Goal: Task Accomplishment & Management: Complete application form

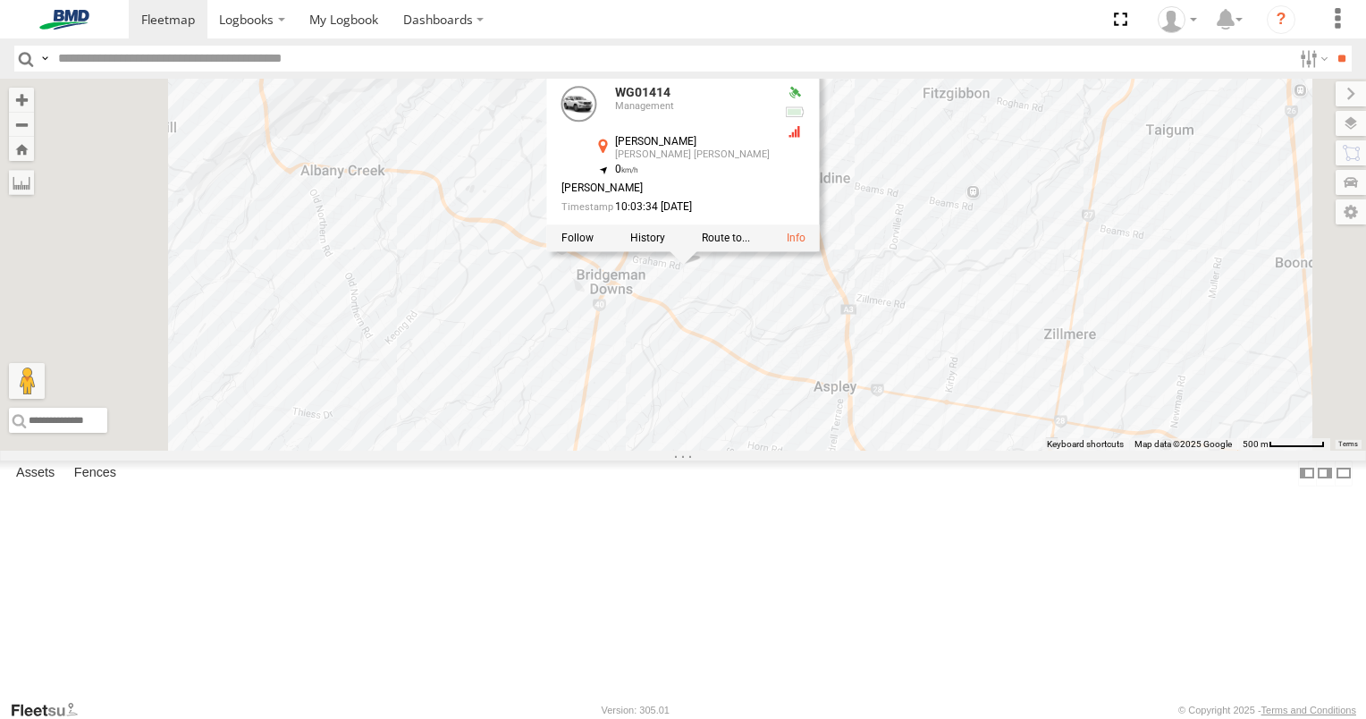
click at [665, 244] on label at bounding box center [647, 237] width 35 height 13
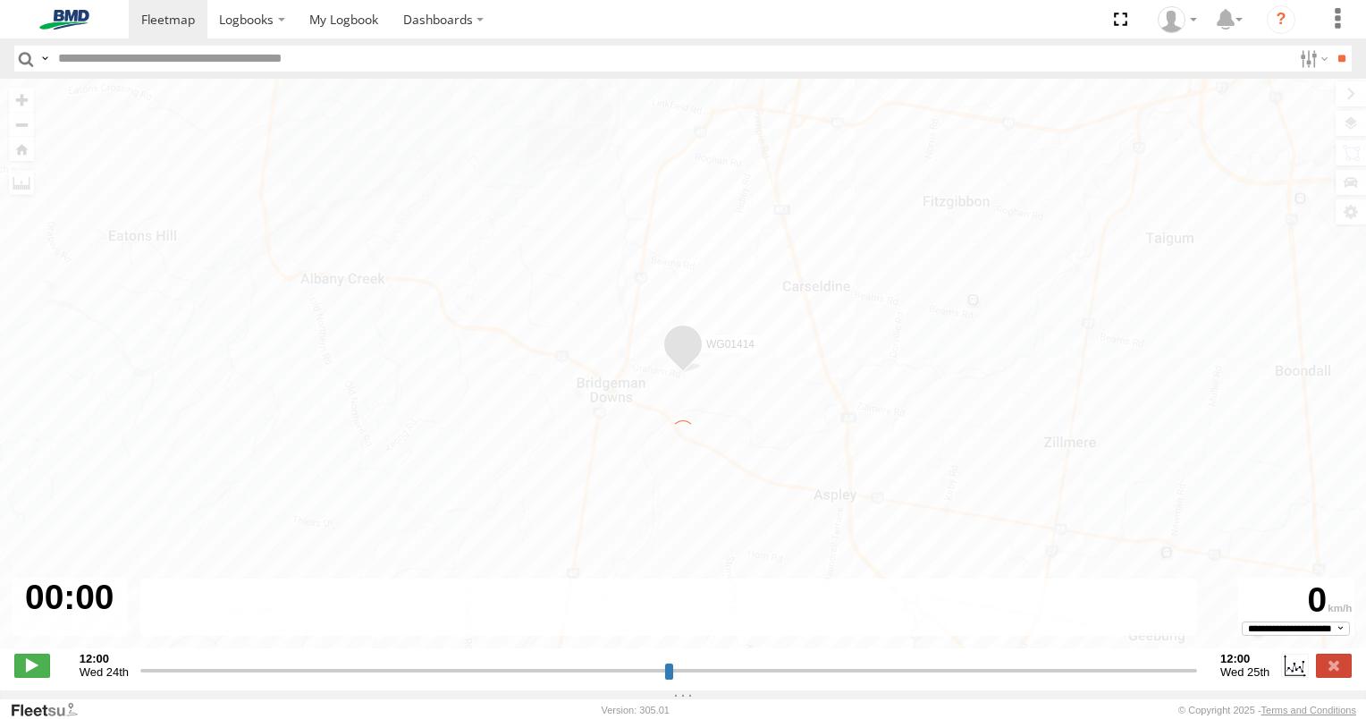
type input "**********"
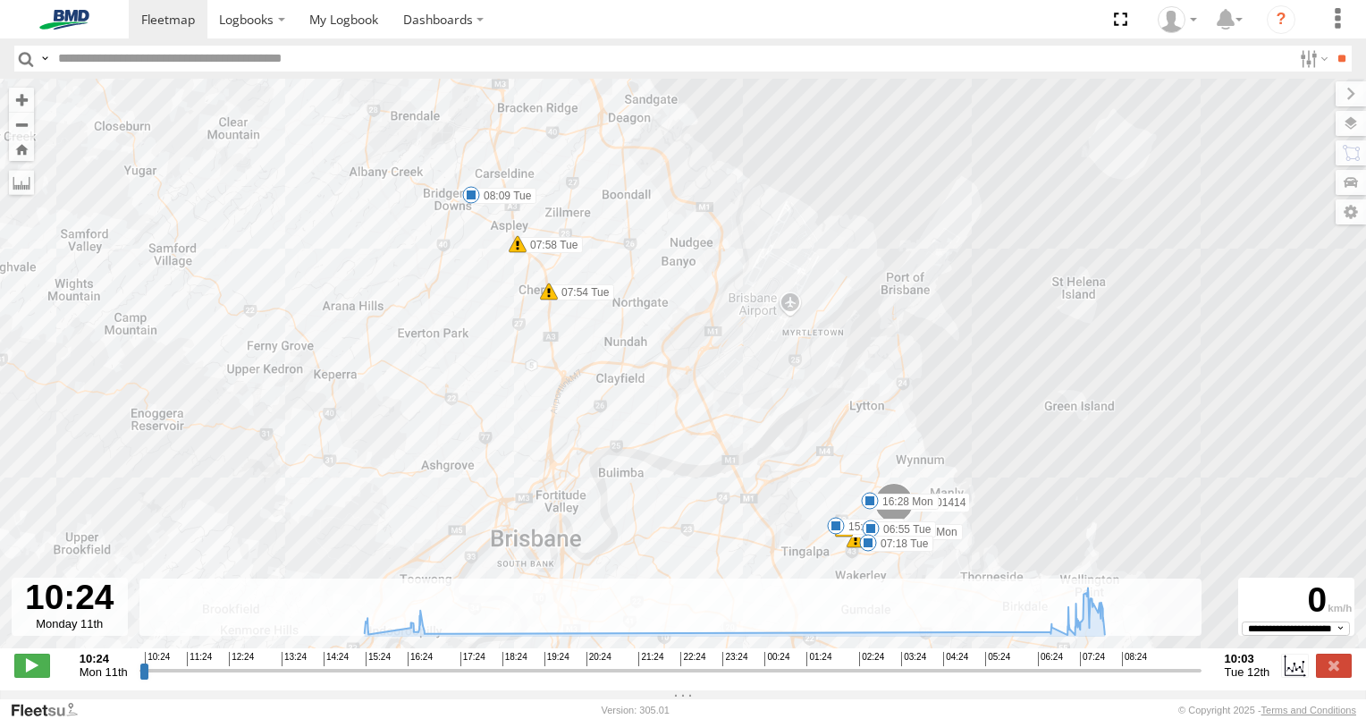
click at [516, 248] on span at bounding box center [518, 244] width 18 height 18
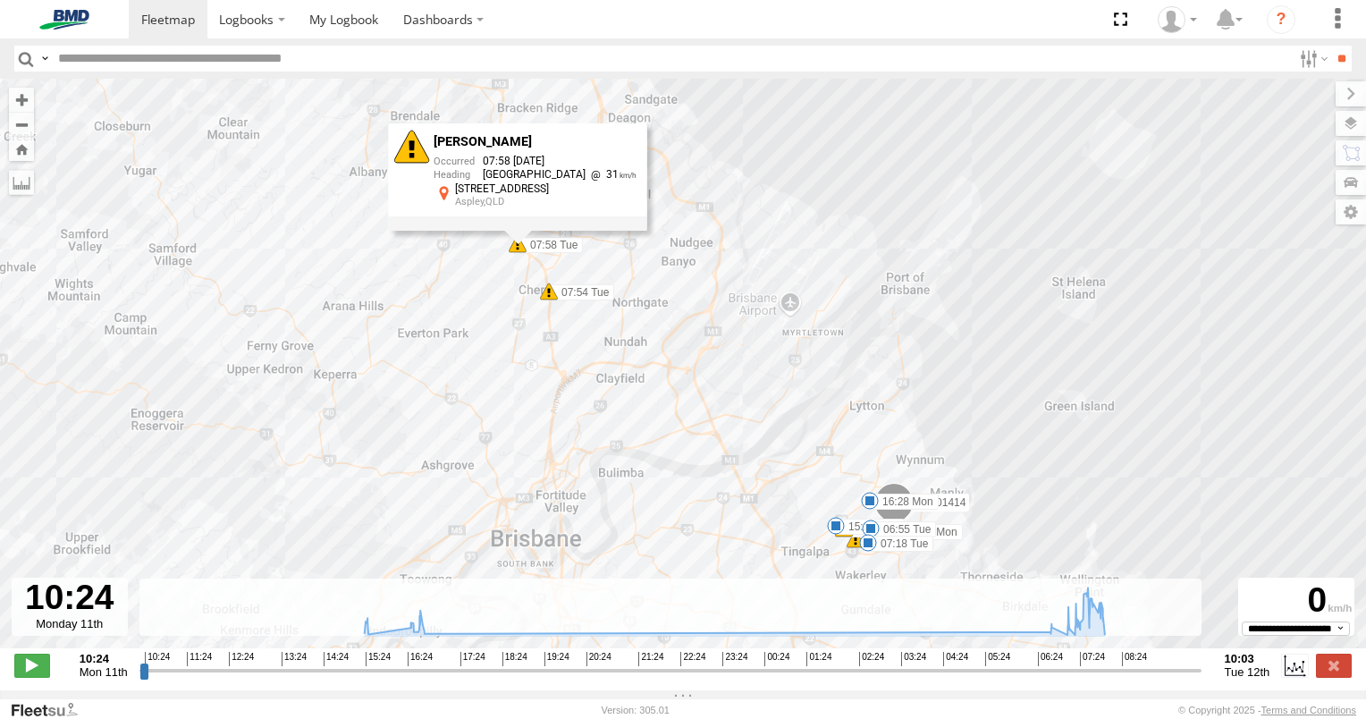
click at [546, 299] on span at bounding box center [549, 291] width 18 height 18
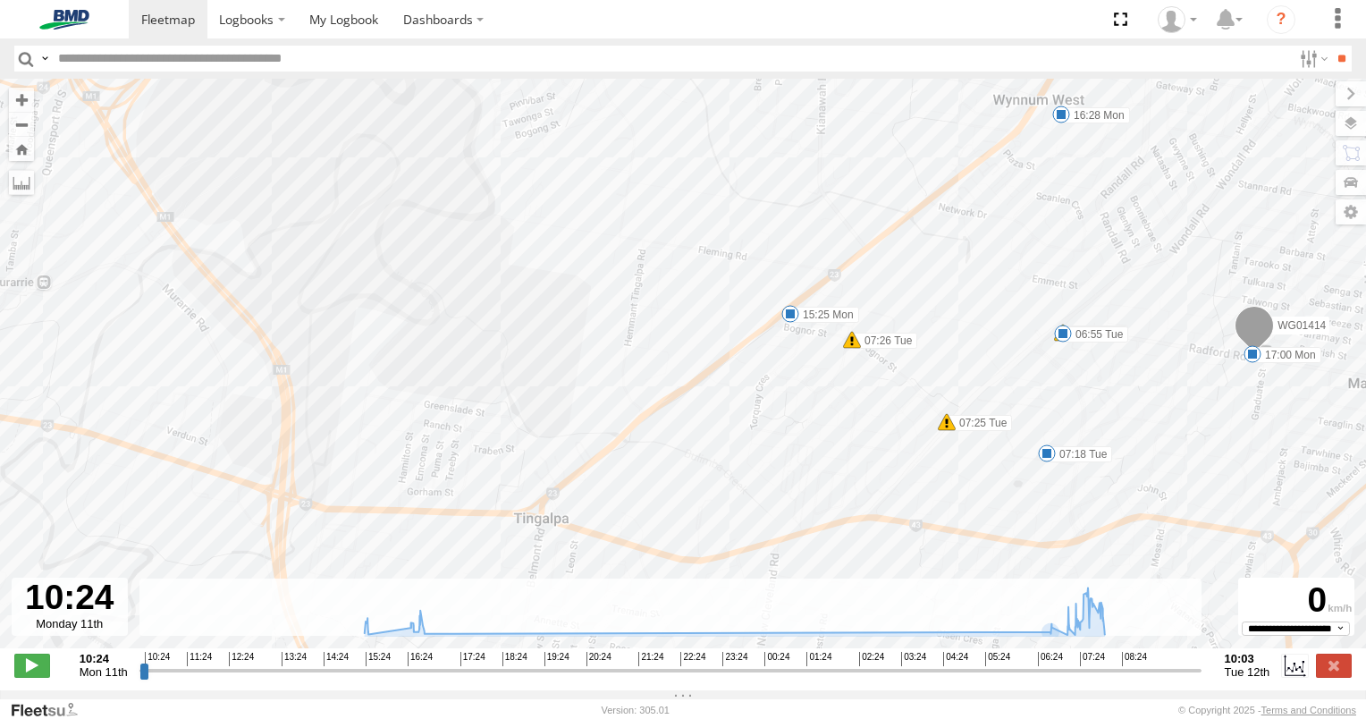
click at [949, 425] on span at bounding box center [947, 422] width 18 height 18
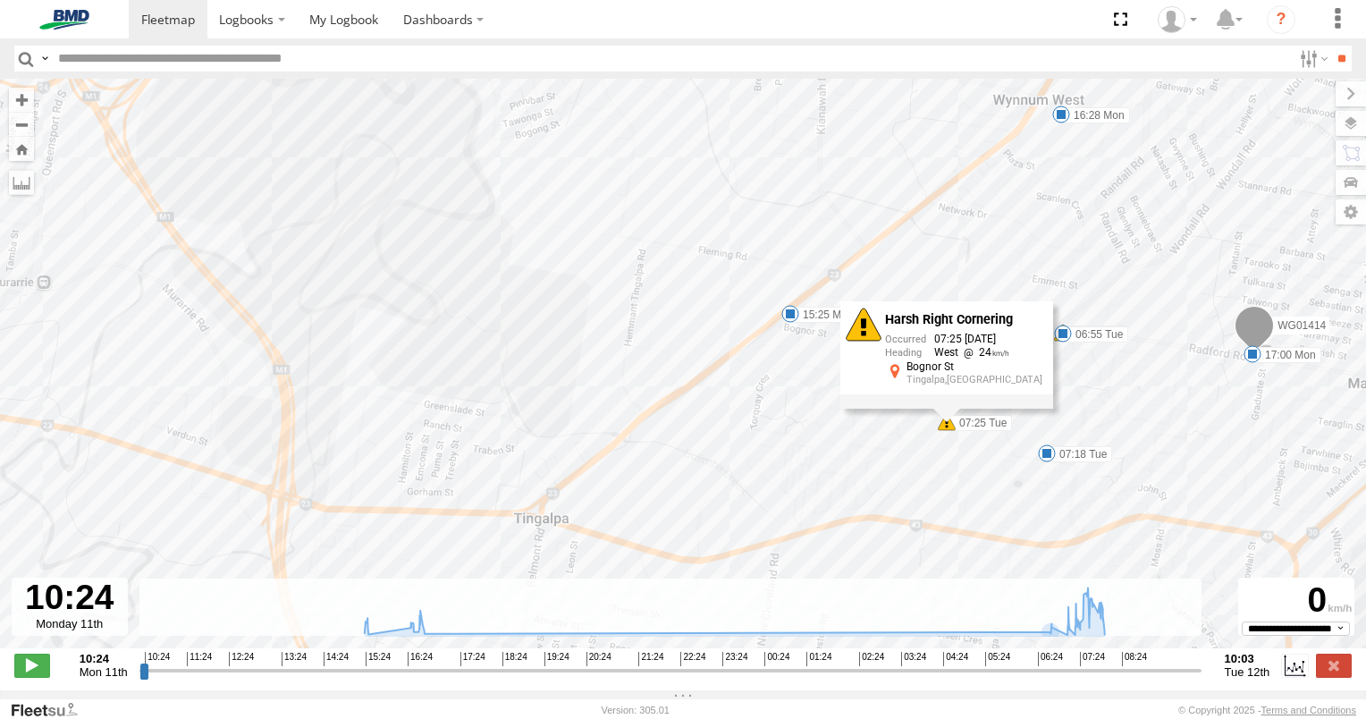
click at [843, 343] on span at bounding box center [852, 340] width 18 height 18
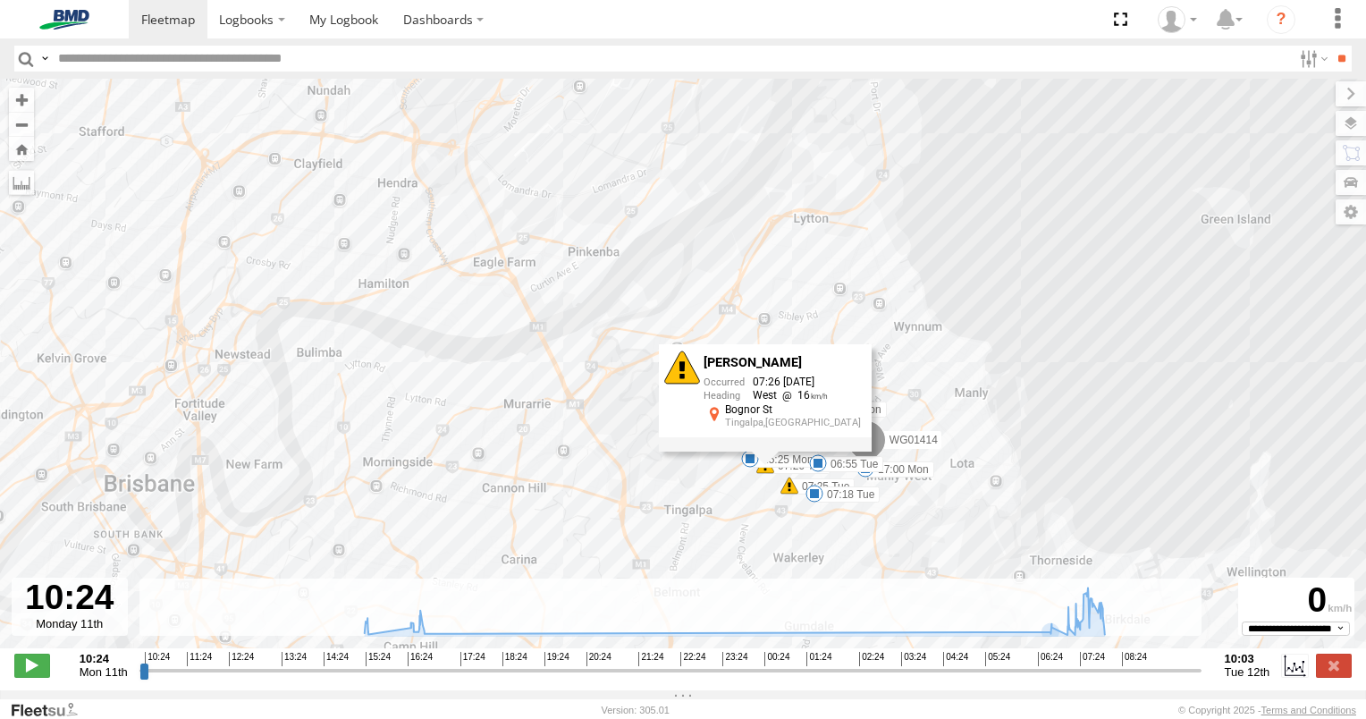
drag, startPoint x: 1172, startPoint y: 197, endPoint x: 943, endPoint y: 307, distance: 254.2
click at [943, 307] on div "WG01414 15:25 Mon 16:28 Mon 17:00 Mon 06:51 Tue 06:55 Tue 07:18 Tue 07:25 Tue 0…" at bounding box center [683, 373] width 1366 height 588
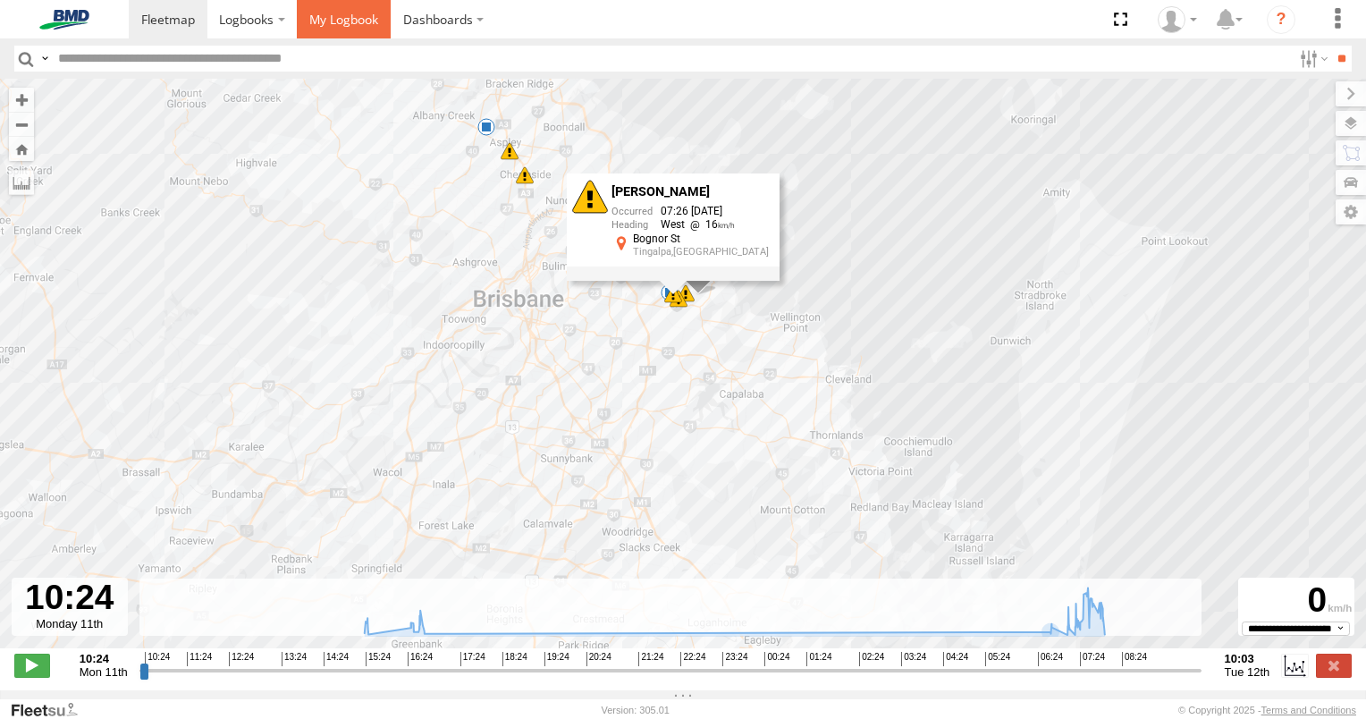
click at [342, 21] on span at bounding box center [343, 19] width 69 height 17
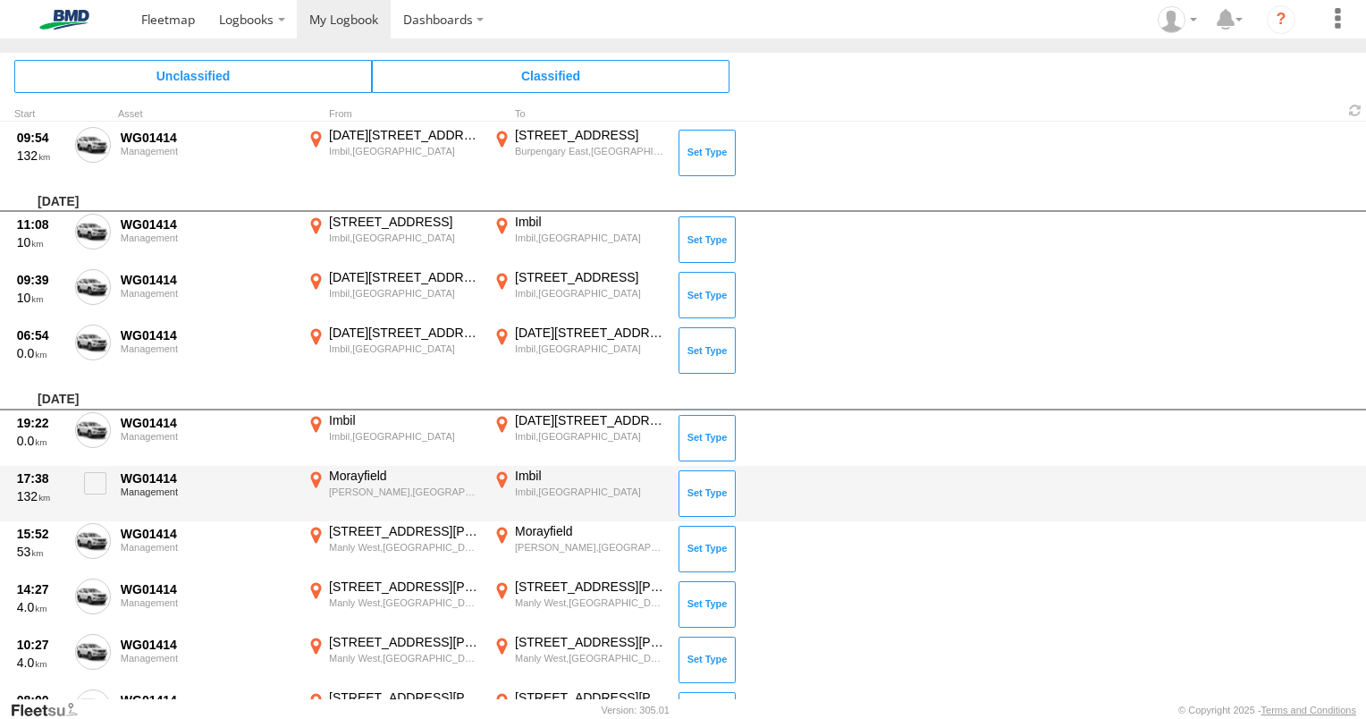
scroll to position [826, 0]
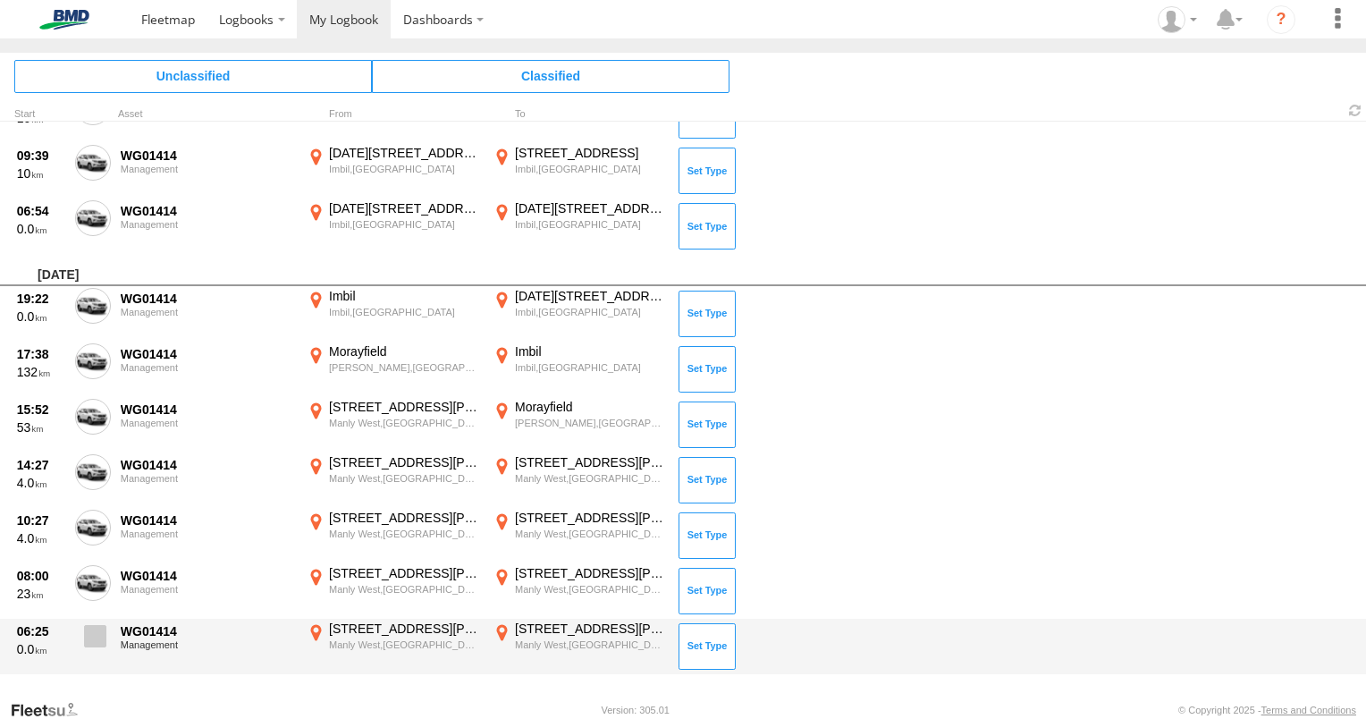
click at [88, 635] on span at bounding box center [95, 636] width 22 height 22
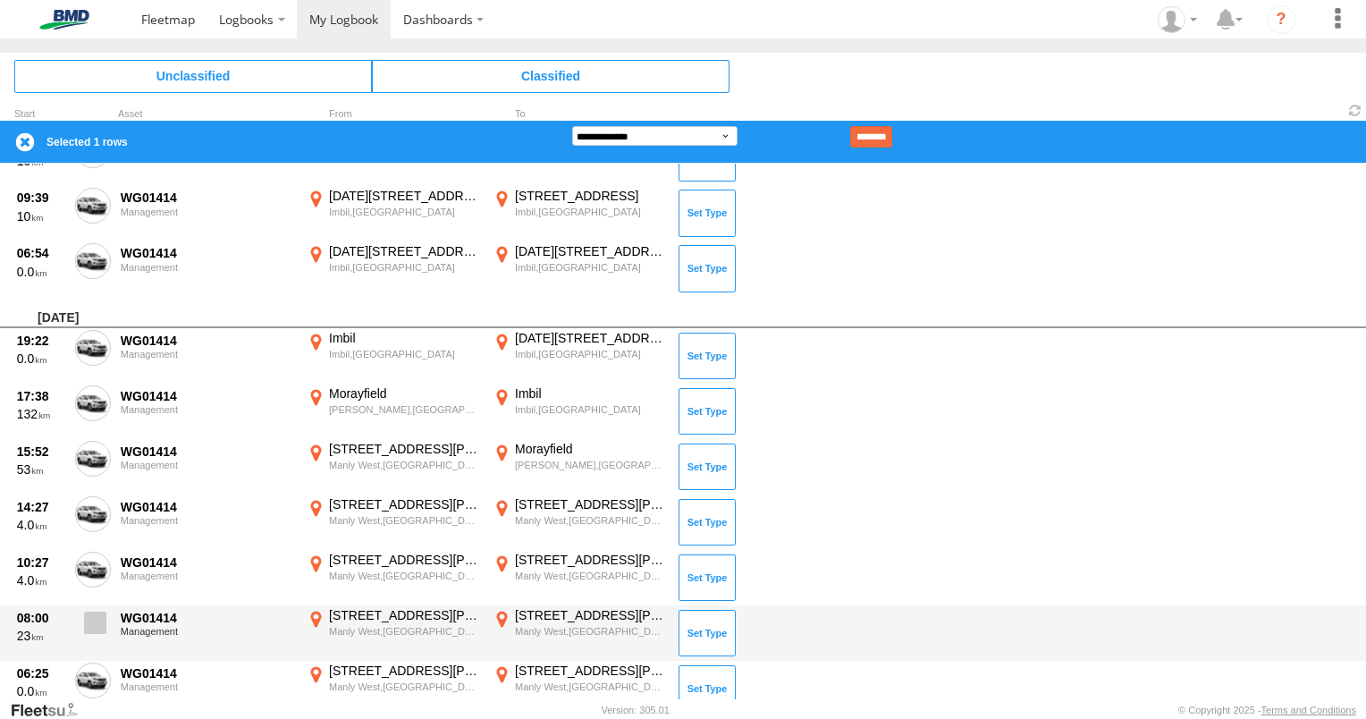
click at [97, 617] on span at bounding box center [95, 622] width 22 height 22
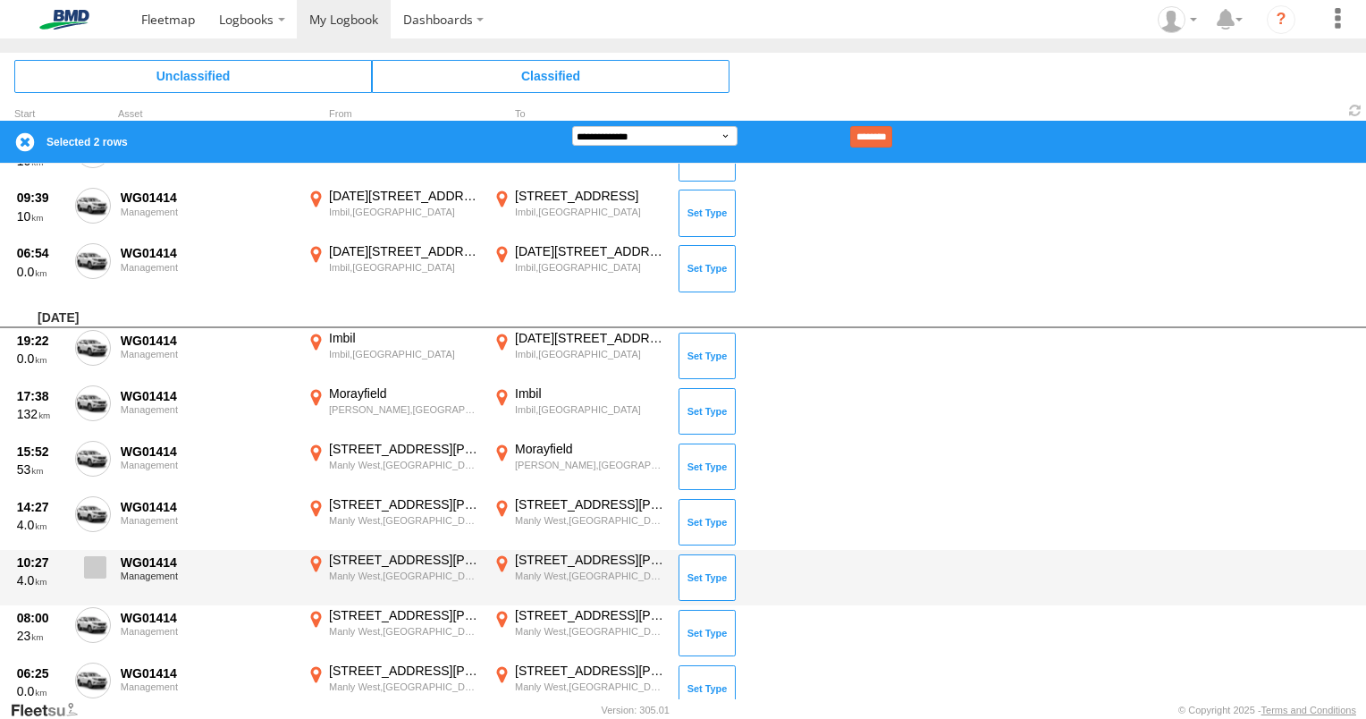
click at [89, 563] on span at bounding box center [95, 567] width 22 height 22
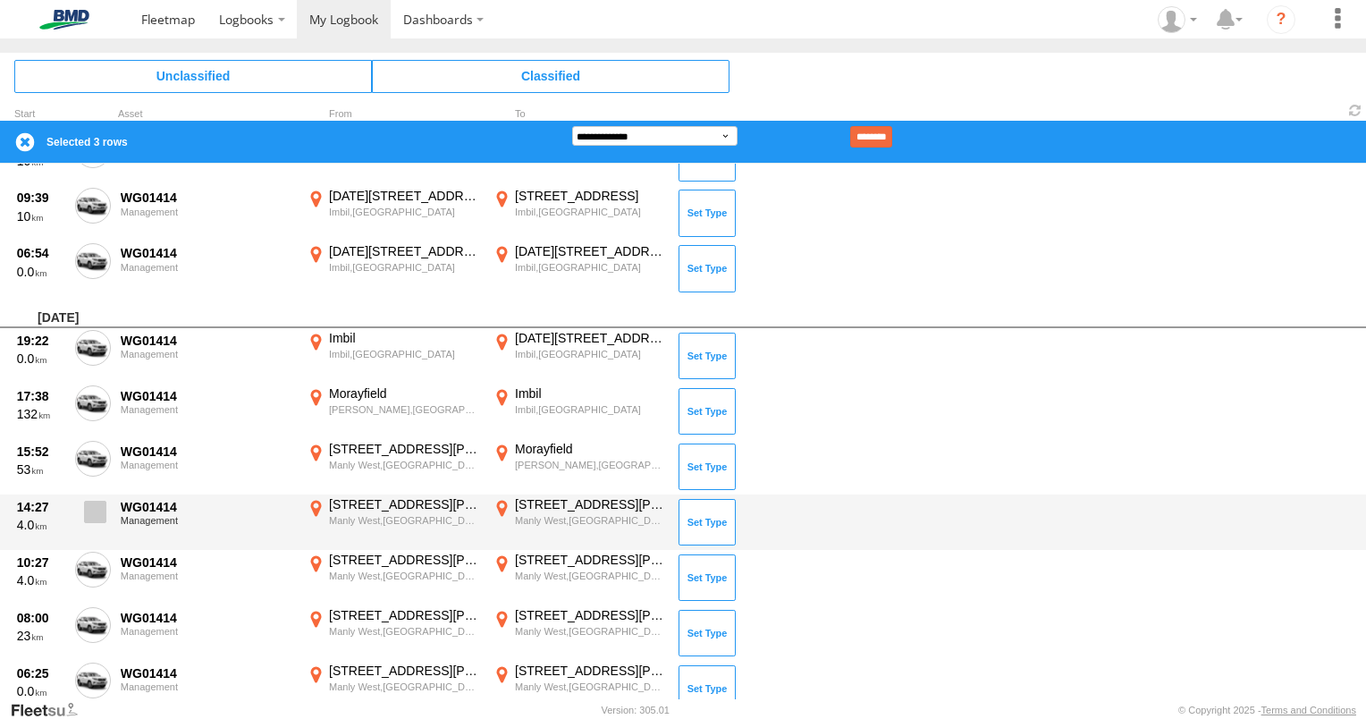
click at [88, 500] on span at bounding box center [95, 511] width 22 height 22
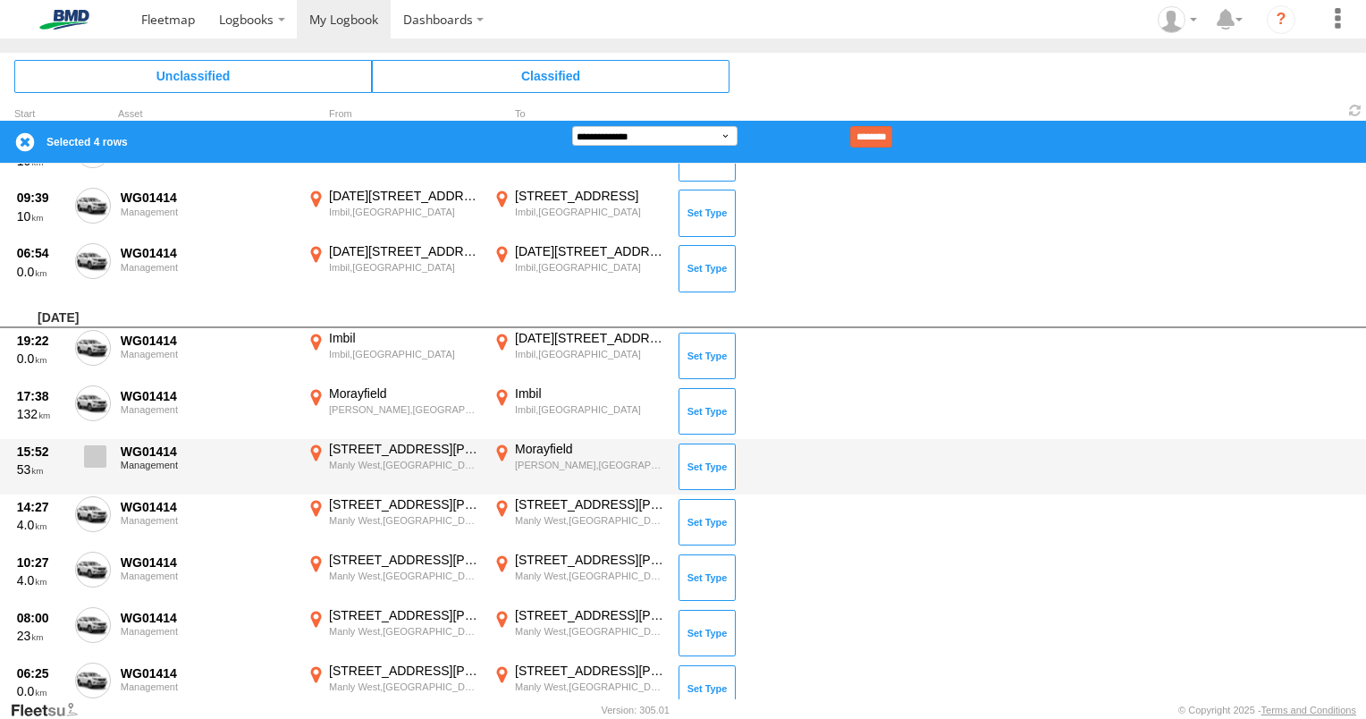
click at [91, 454] on span at bounding box center [95, 456] width 22 height 22
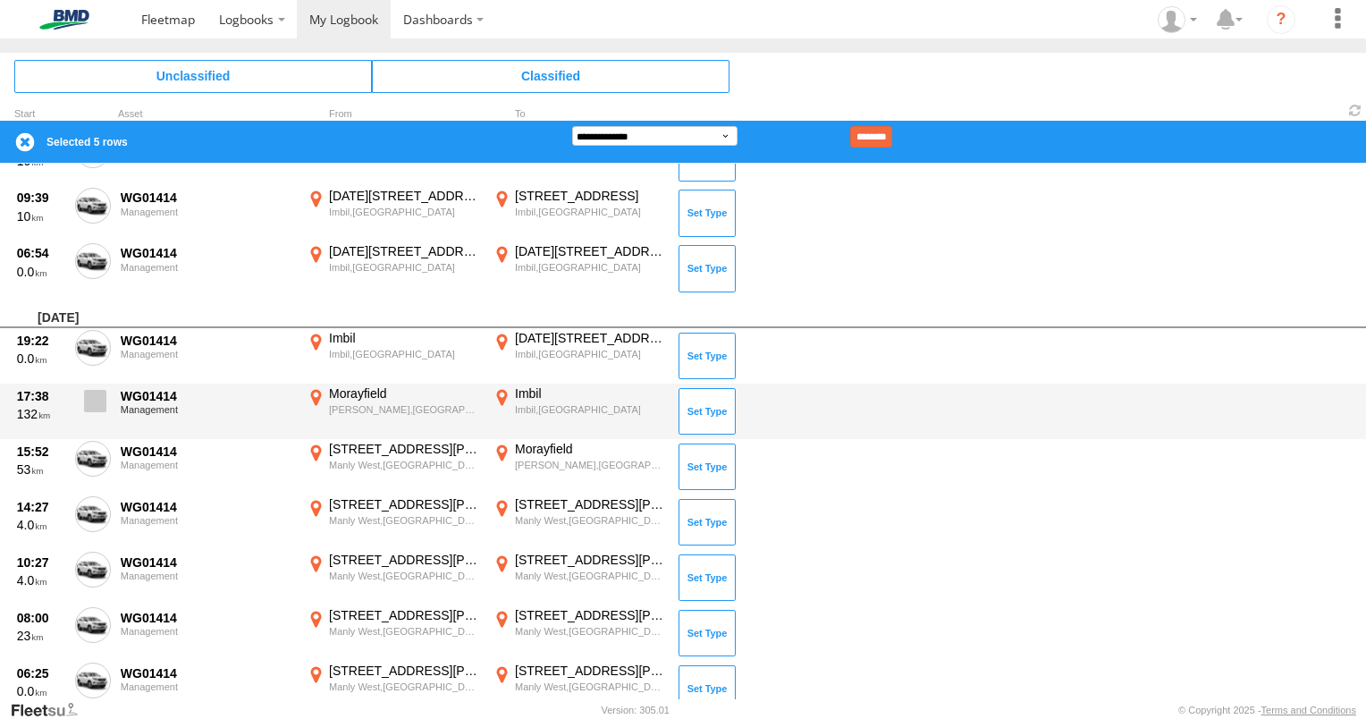
click at [97, 397] on span at bounding box center [95, 401] width 22 height 22
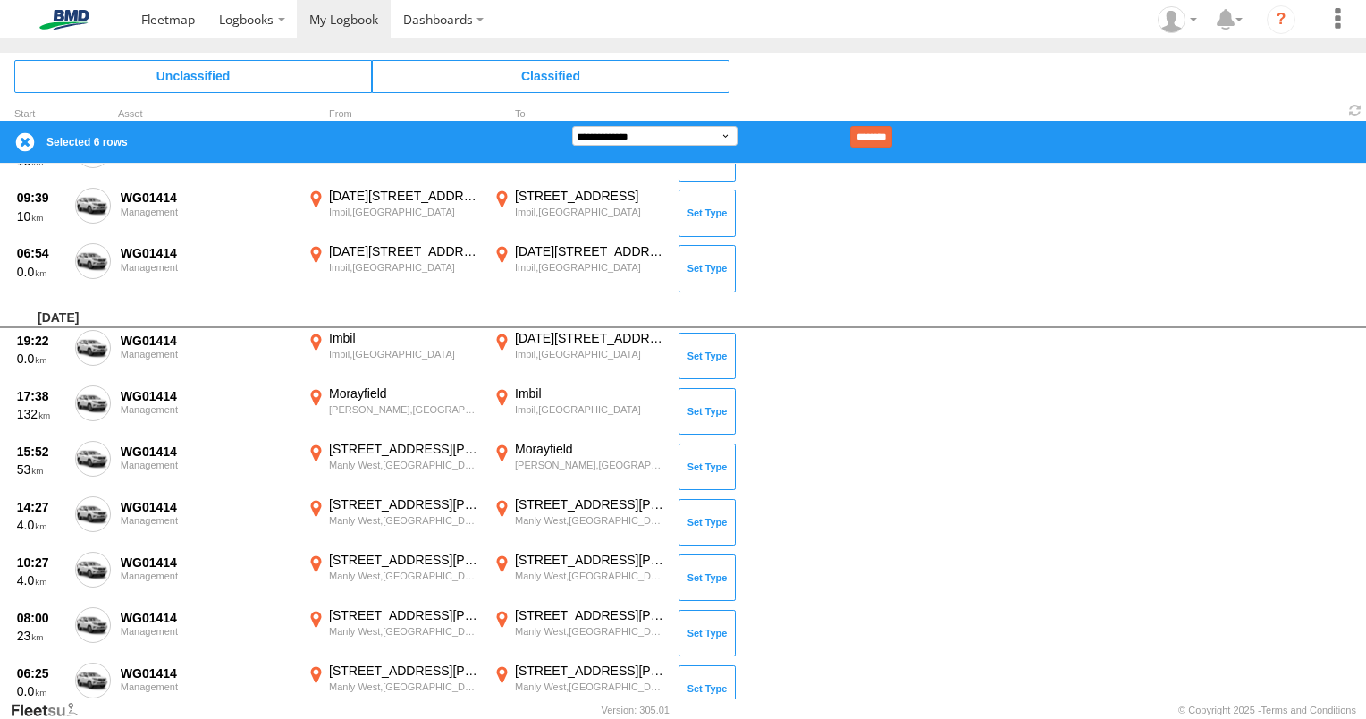
click at [88, 315] on div "Friday, 8th August 2025" at bounding box center [683, 313] width 1366 height 32
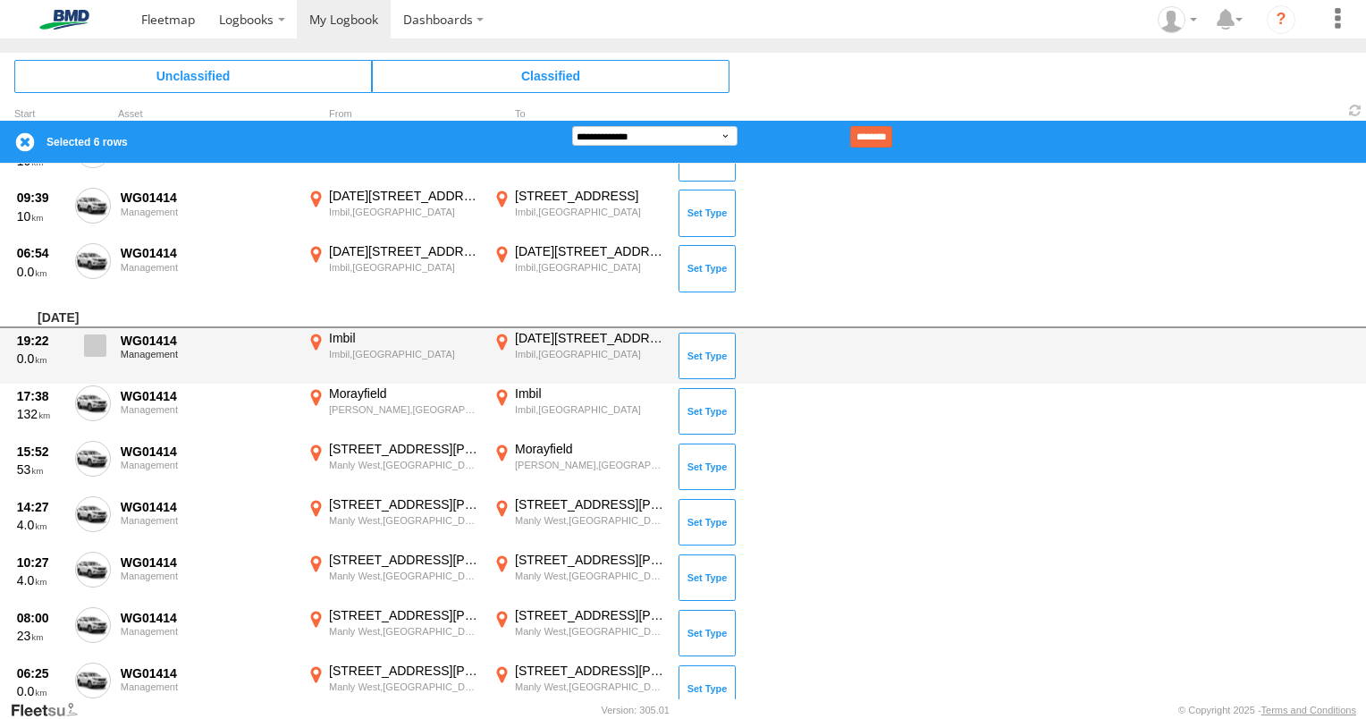
click at [86, 330] on label at bounding box center [93, 350] width 36 height 41
click at [104, 352] on span at bounding box center [95, 345] width 22 height 22
click at [103, 343] on span at bounding box center [95, 345] width 22 height 22
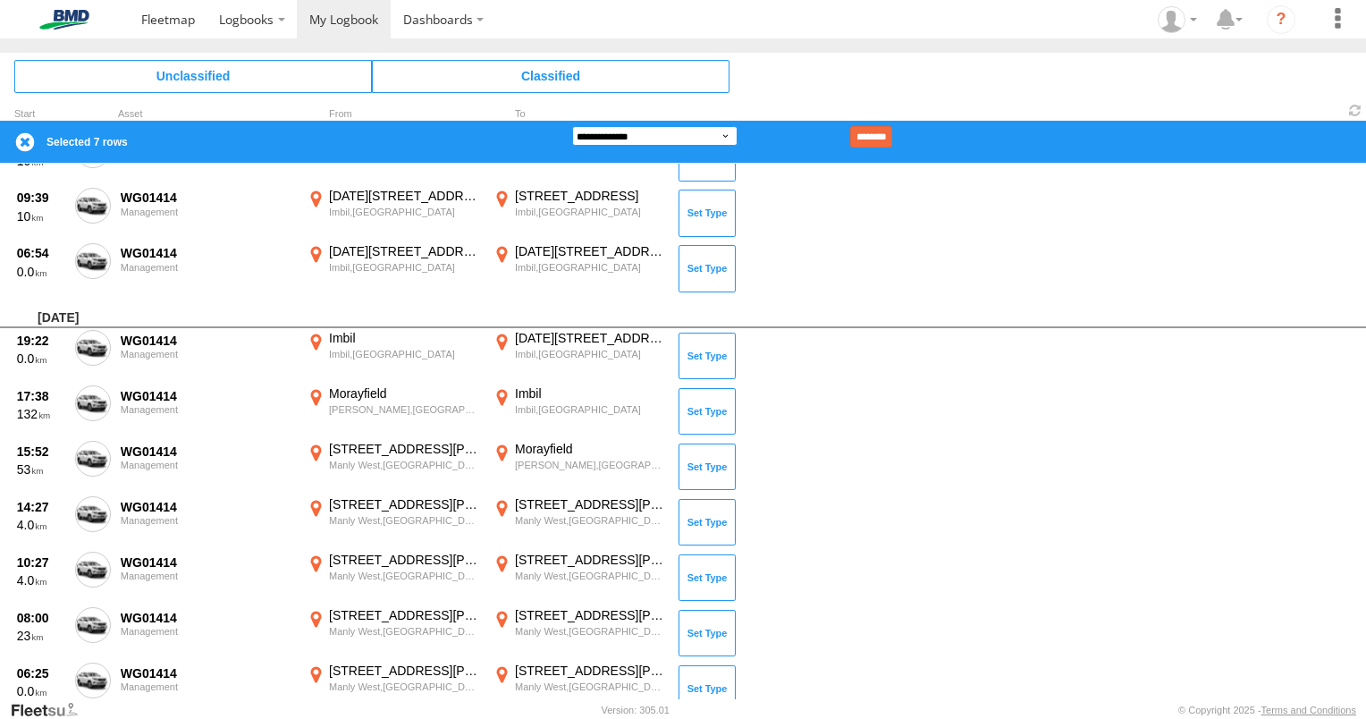
click at [615, 129] on select "**********" at bounding box center [654, 136] width 165 height 20
select select "**"
click at [572, 126] on select "**********" at bounding box center [654, 136] width 165 height 20
click at [885, 138] on input "********" at bounding box center [871, 136] width 42 height 21
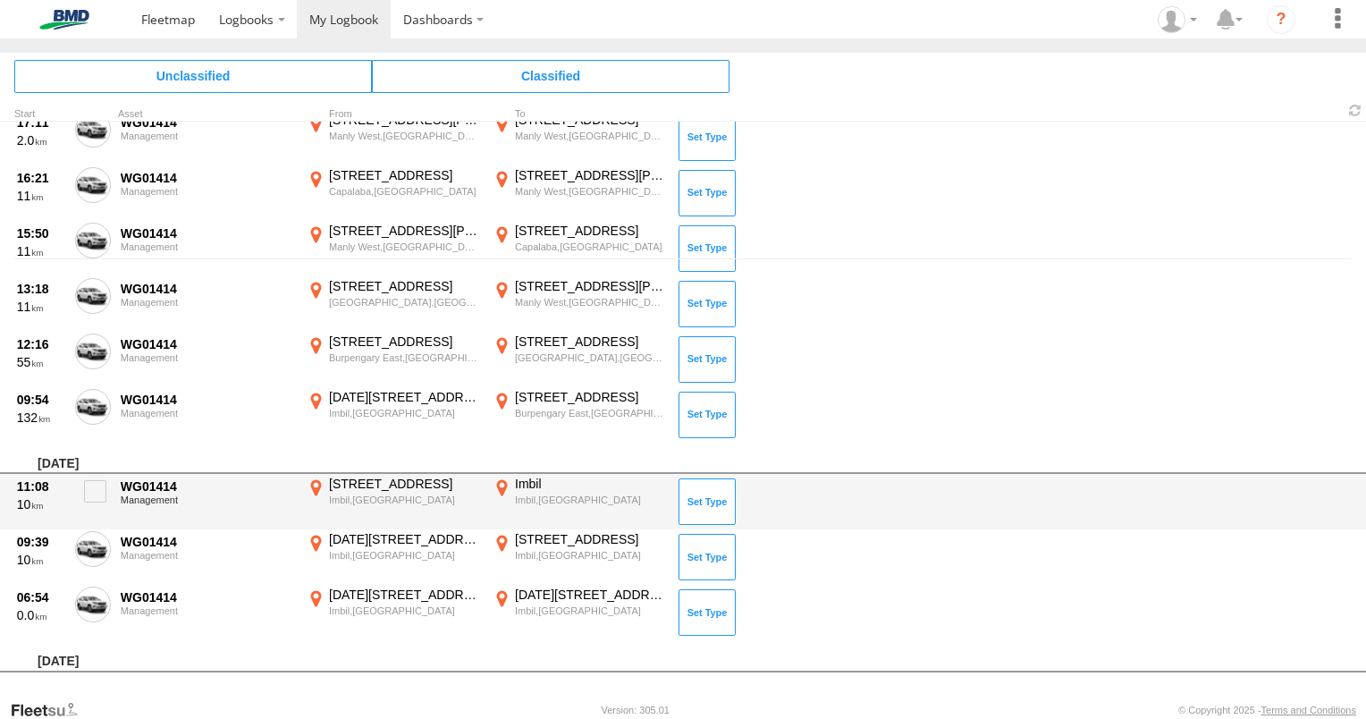
scroll to position [439, 0]
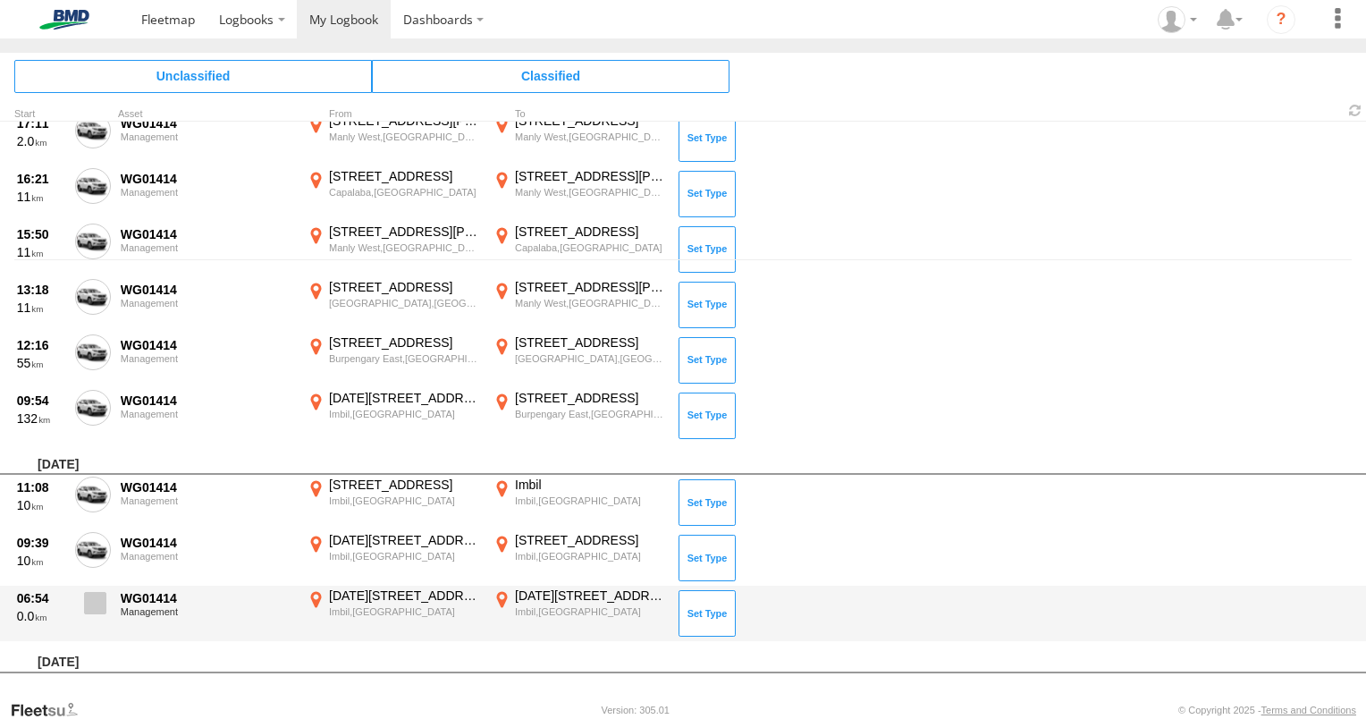
click at [91, 603] on span at bounding box center [95, 603] width 22 height 22
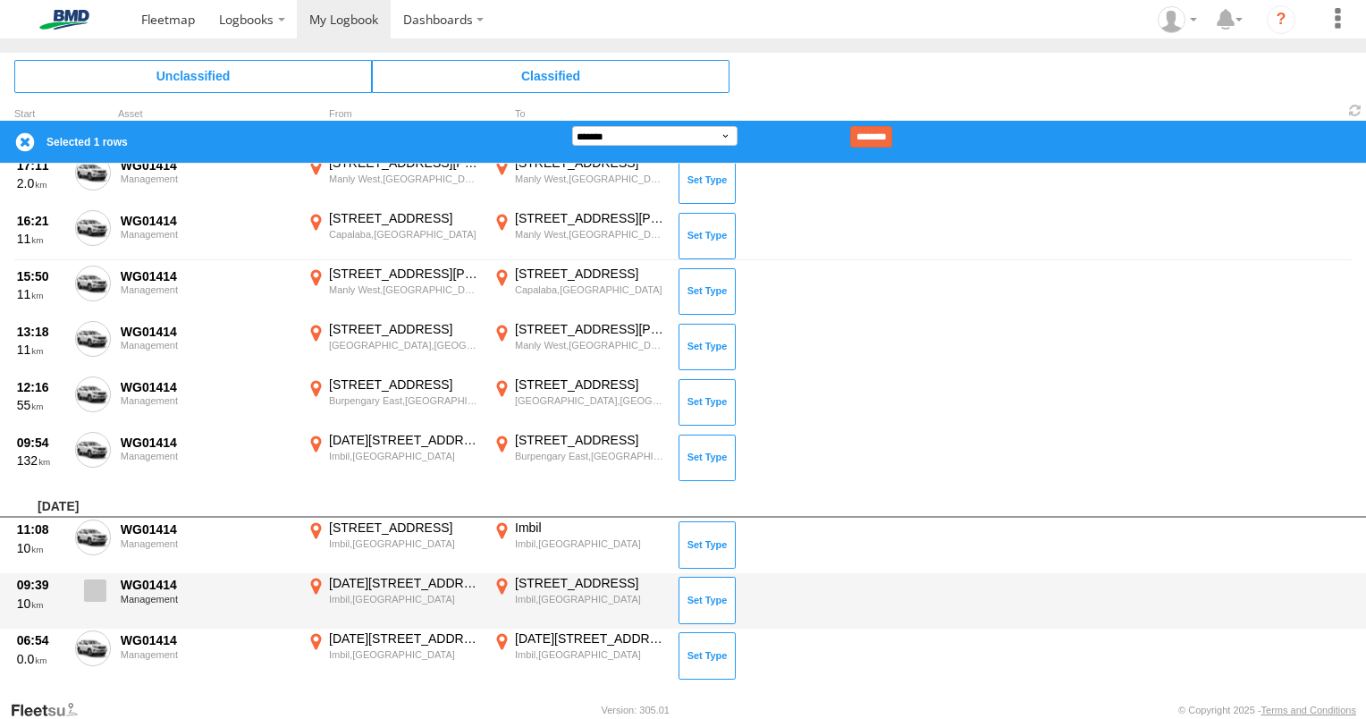
click at [95, 595] on span at bounding box center [95, 590] width 22 height 22
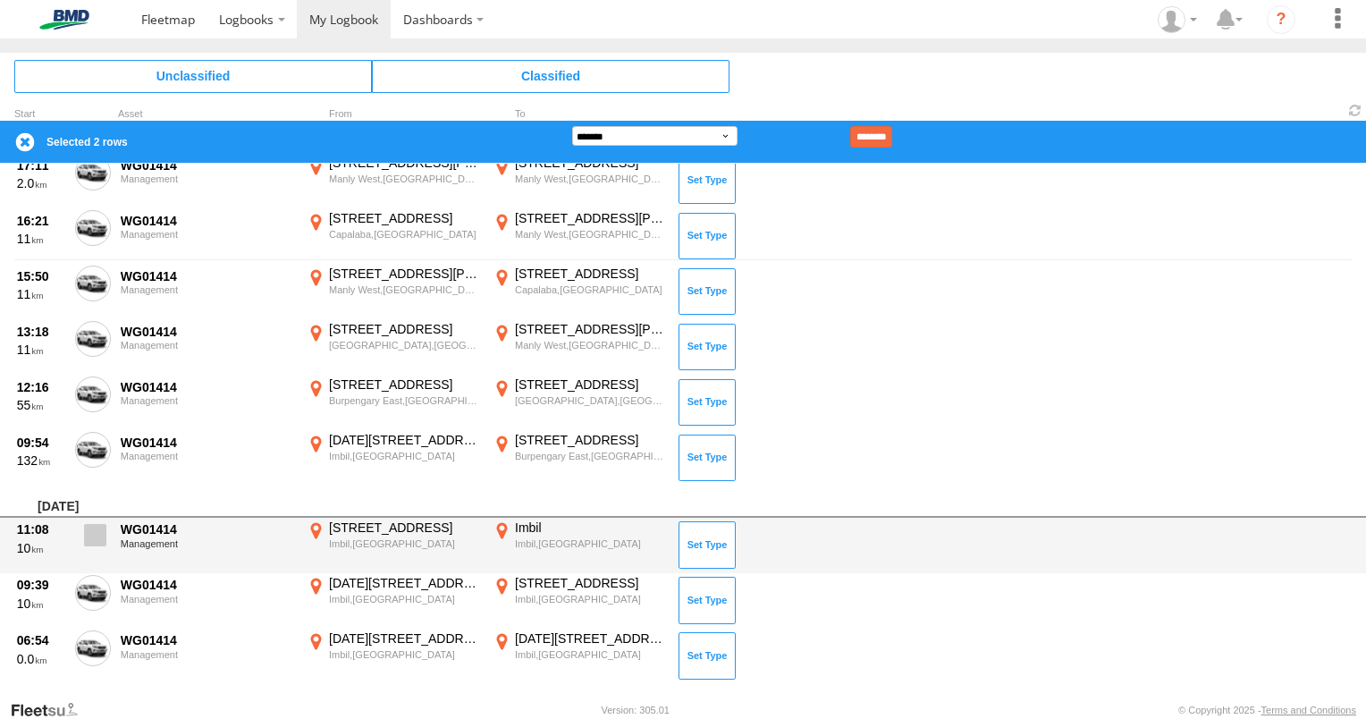
click at [92, 526] on span at bounding box center [95, 535] width 22 height 22
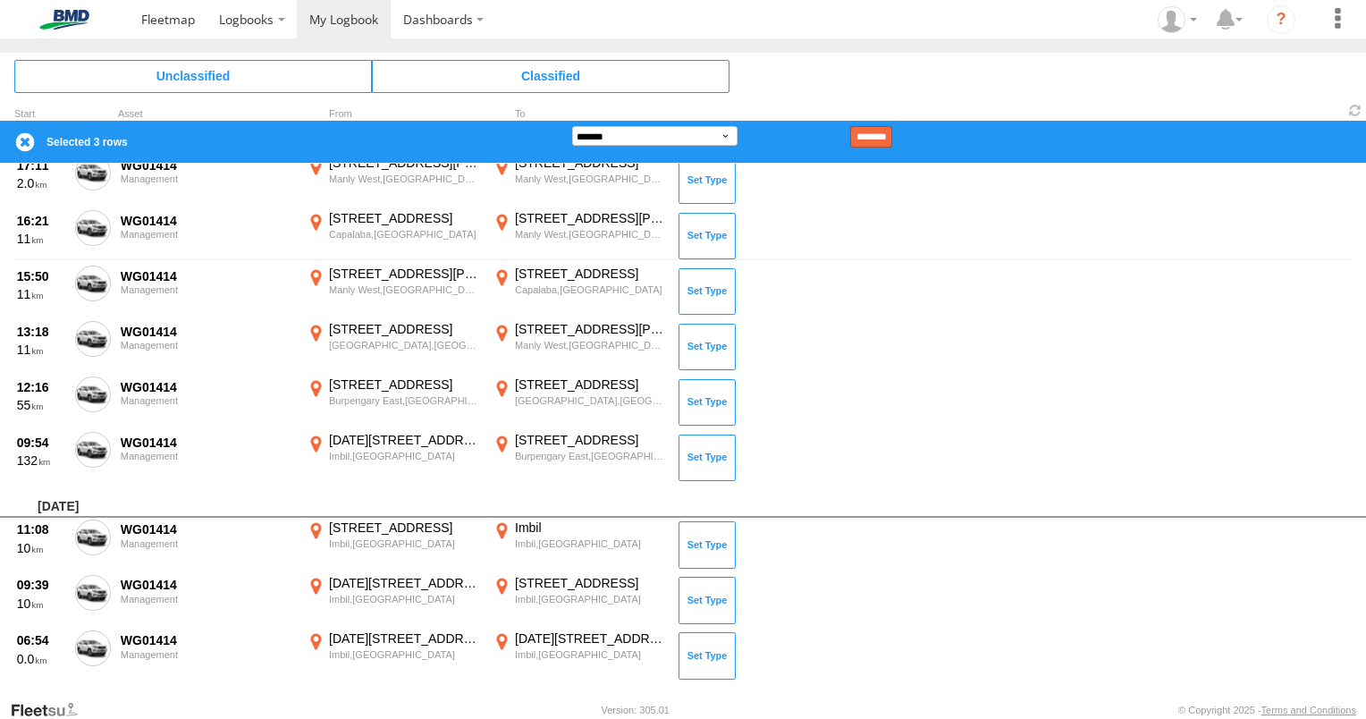
click at [891, 143] on input "********" at bounding box center [871, 136] width 42 height 21
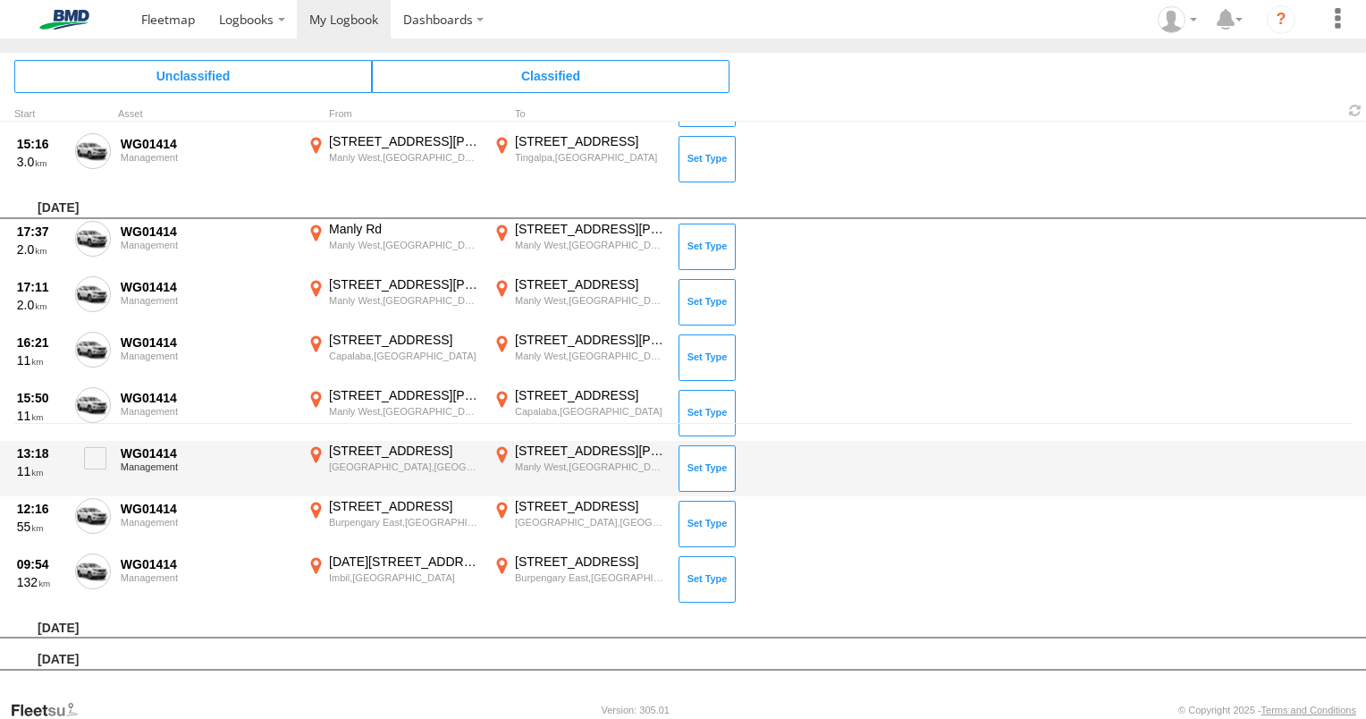
scroll to position [273, 0]
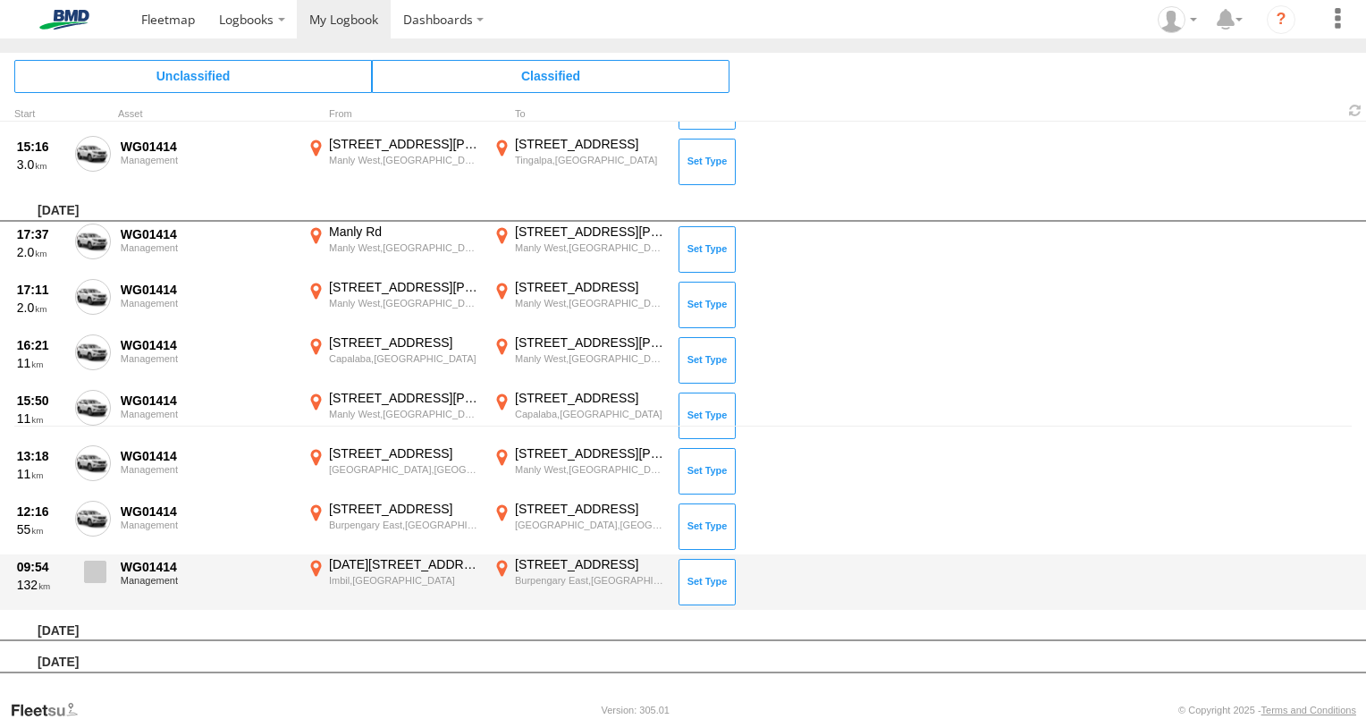
click at [105, 576] on span at bounding box center [95, 571] width 22 height 22
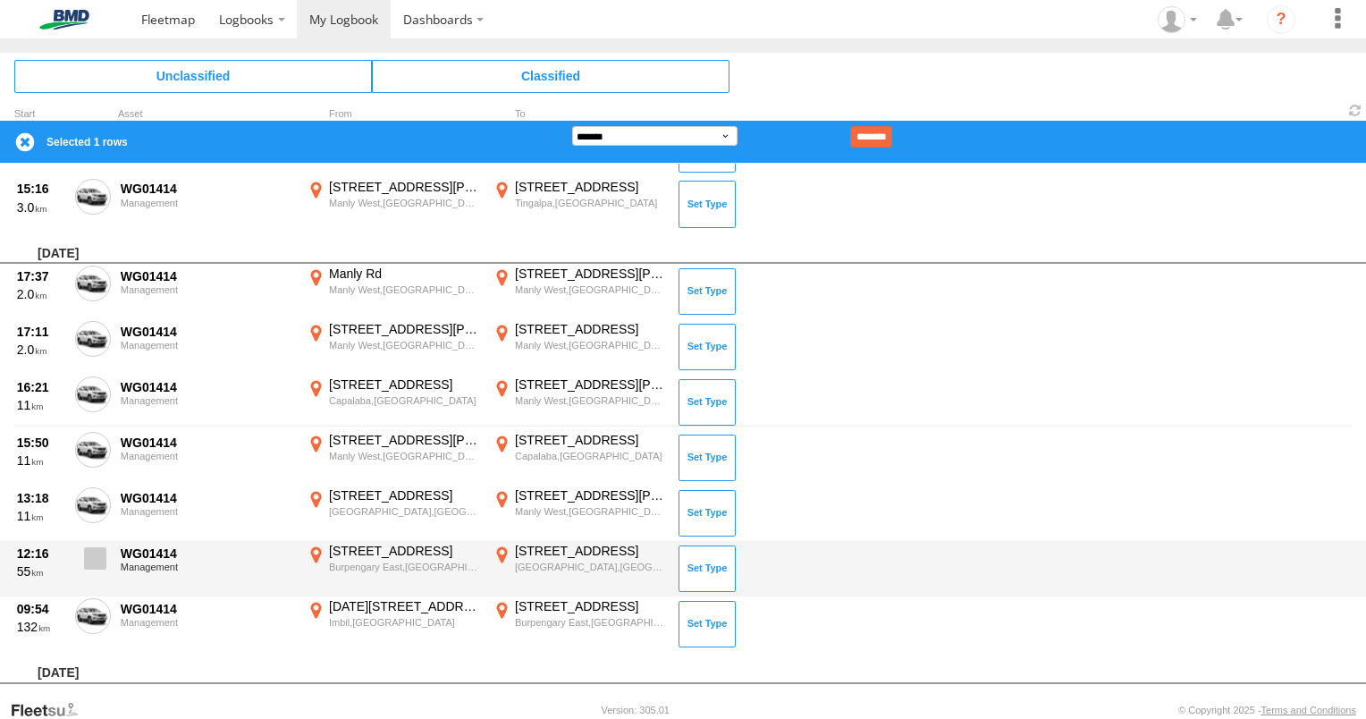
click at [91, 559] on span at bounding box center [95, 558] width 22 height 22
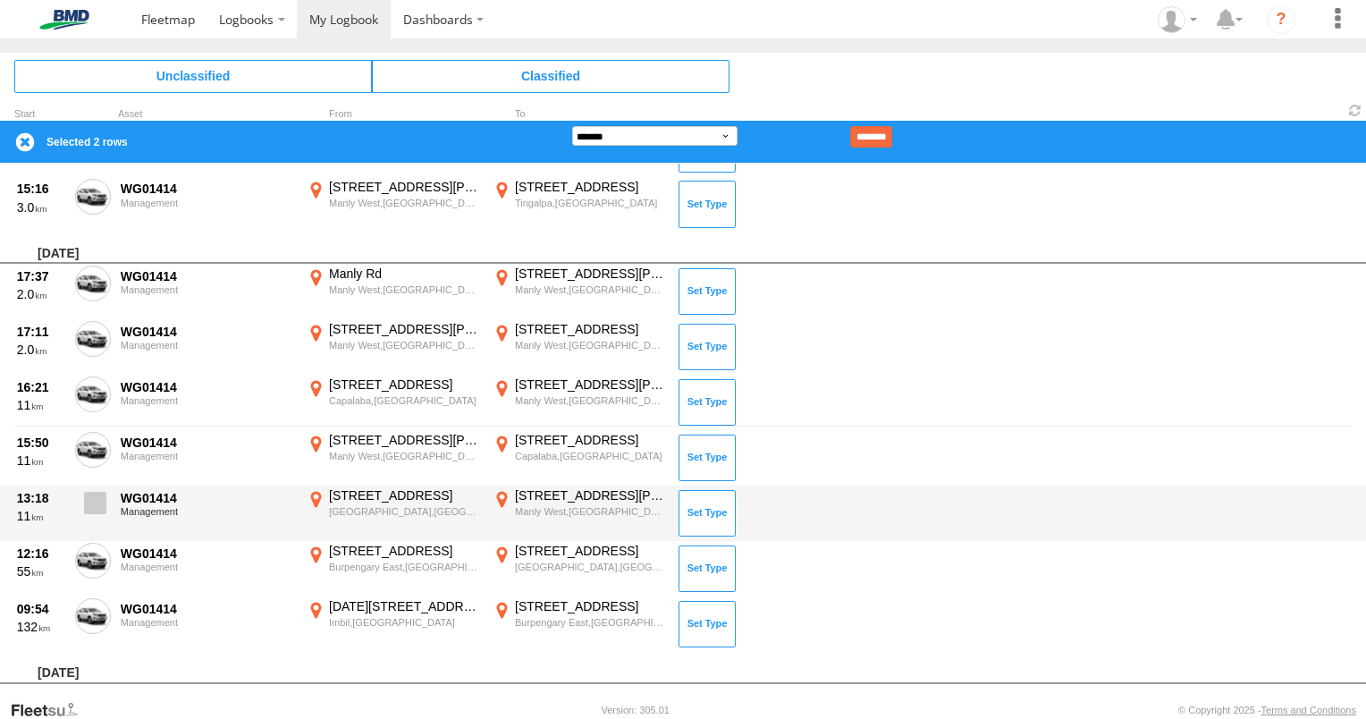
click at [91, 513] on label at bounding box center [93, 507] width 36 height 41
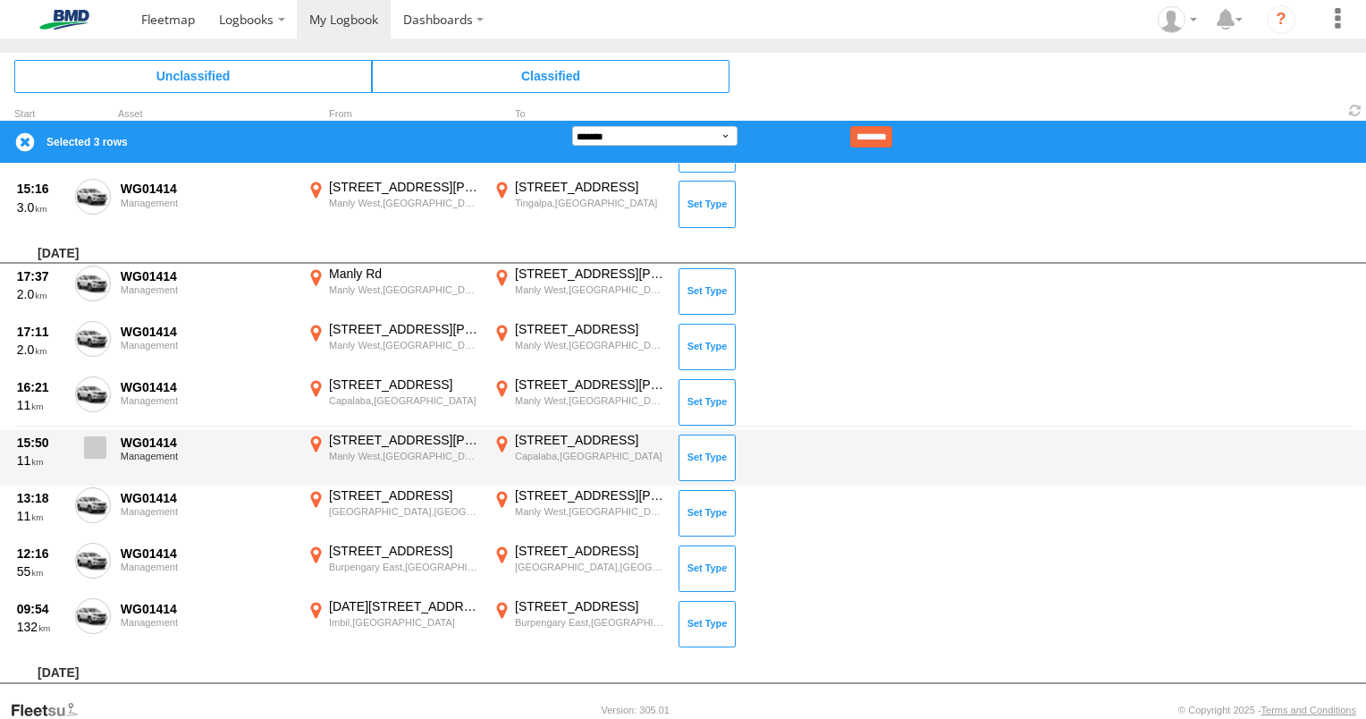
click at [88, 450] on span at bounding box center [95, 447] width 22 height 22
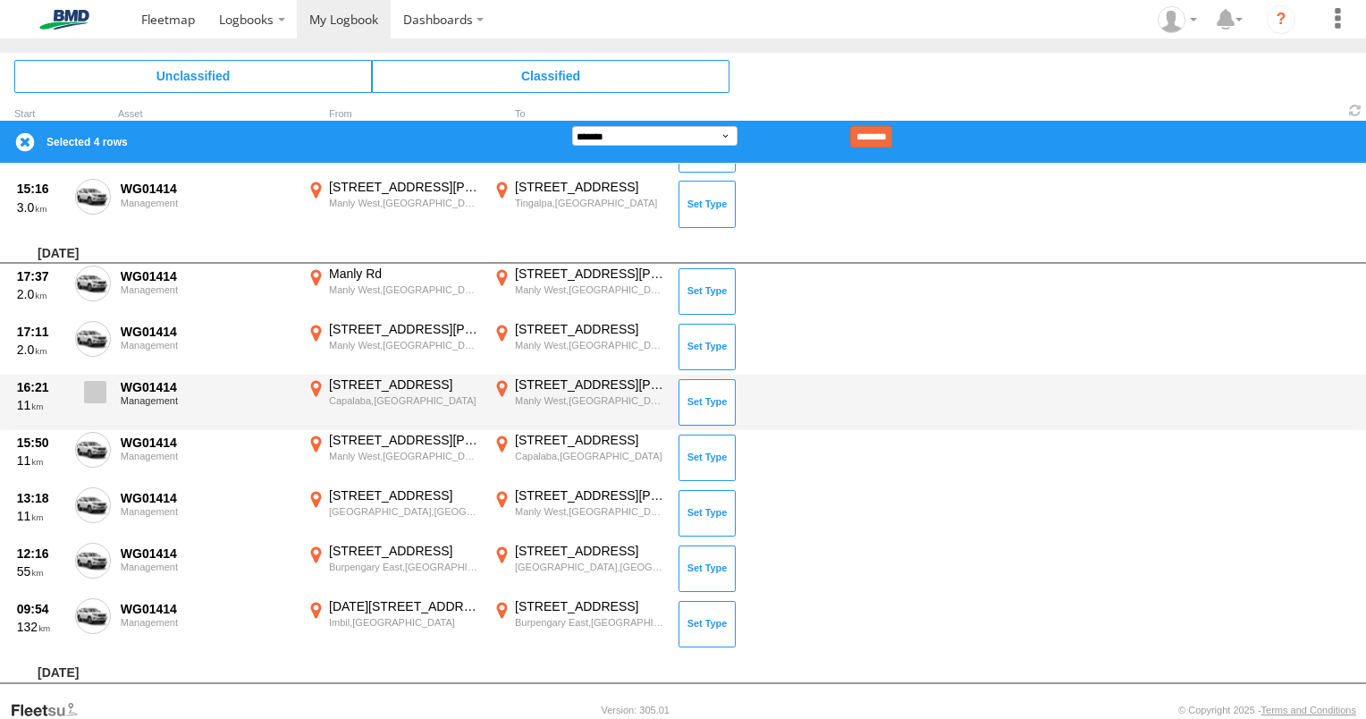
click at [97, 393] on span at bounding box center [95, 392] width 22 height 22
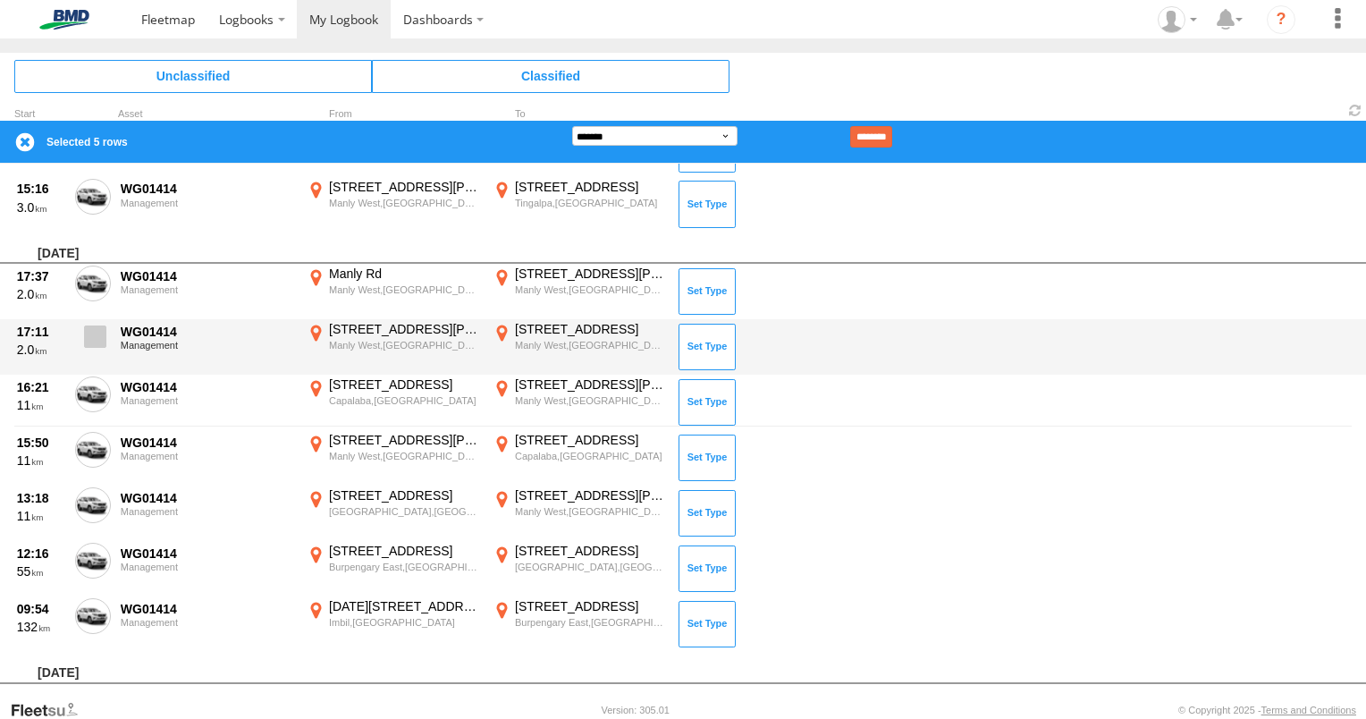
click at [97, 343] on span at bounding box center [95, 336] width 22 height 22
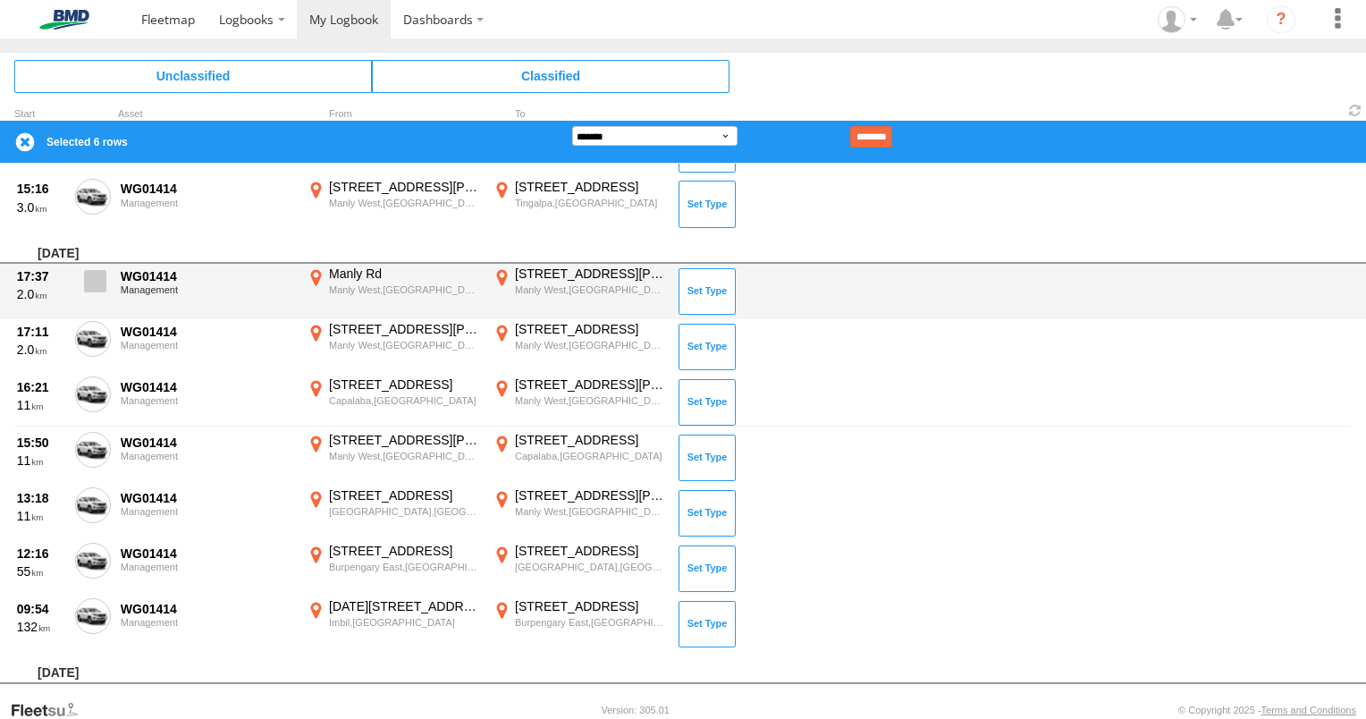
click at [88, 279] on span at bounding box center [95, 281] width 22 height 22
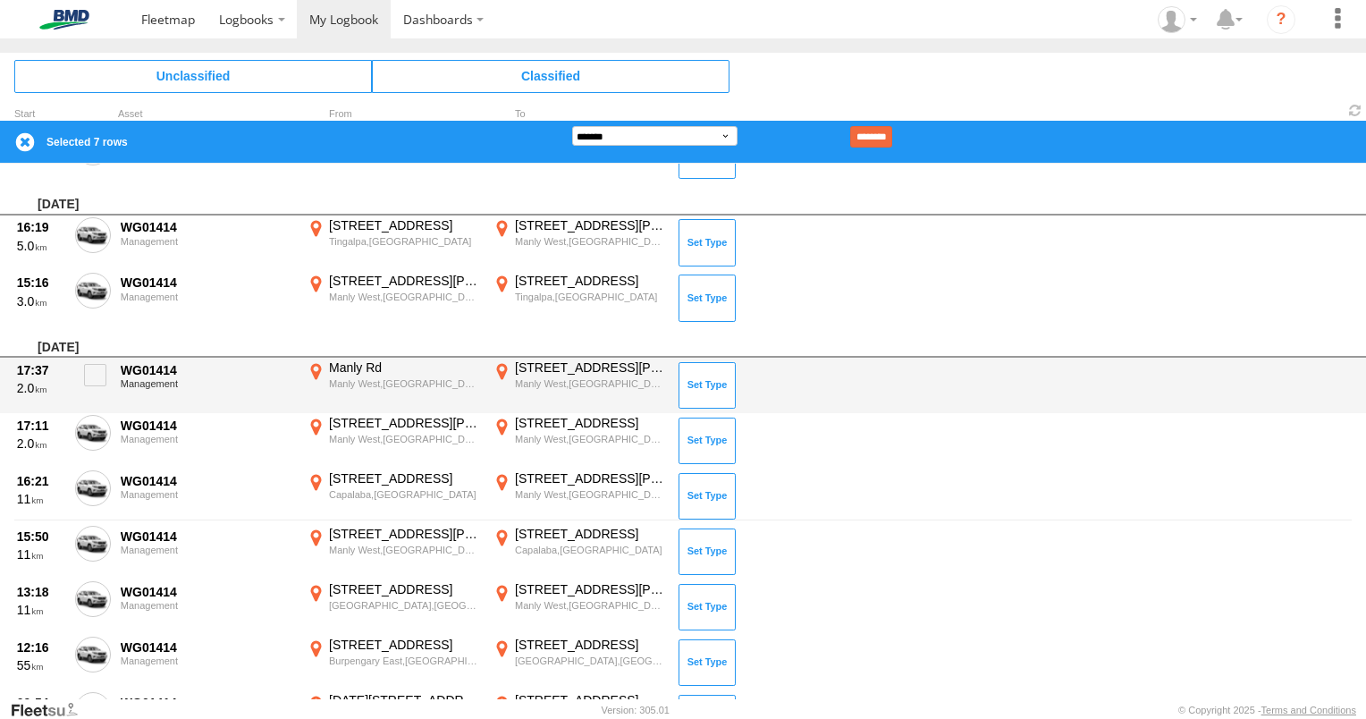
scroll to position [0, 0]
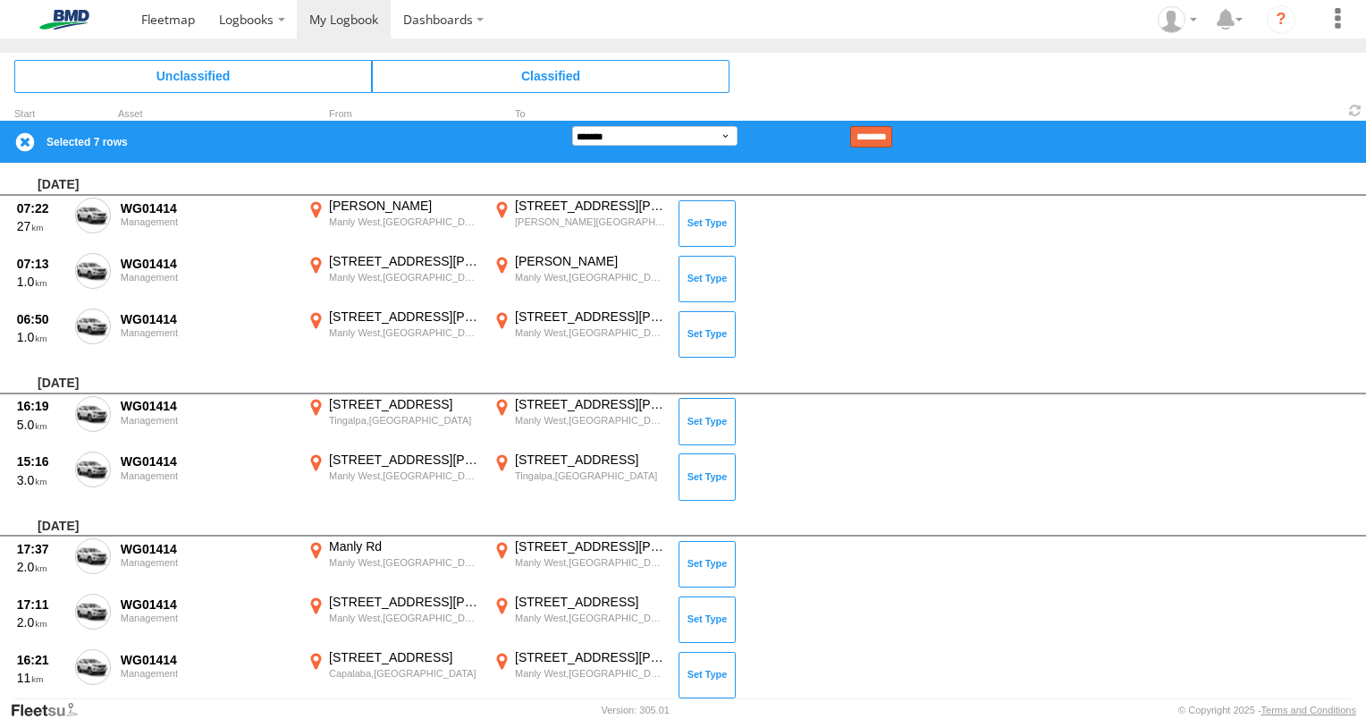
click at [892, 136] on input "********" at bounding box center [871, 136] width 42 height 21
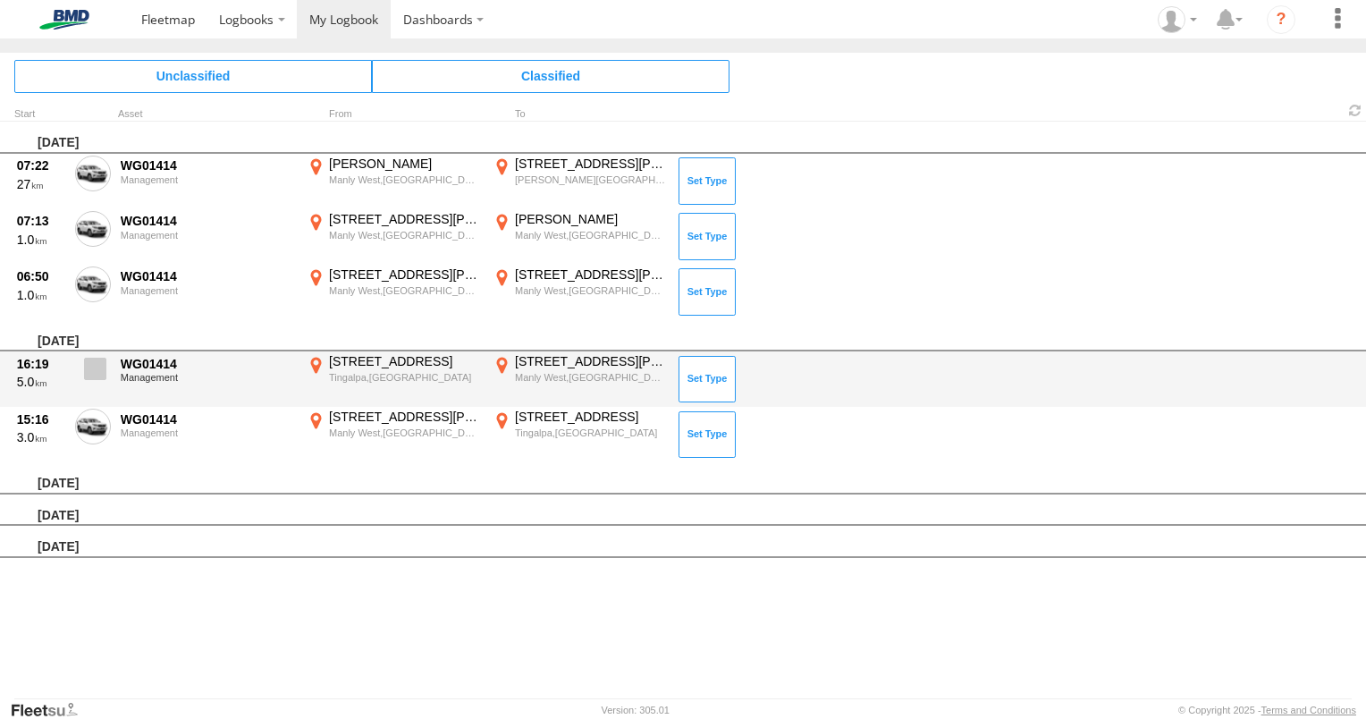
click at [0, 0] on span at bounding box center [0, 0] width 0 height 0
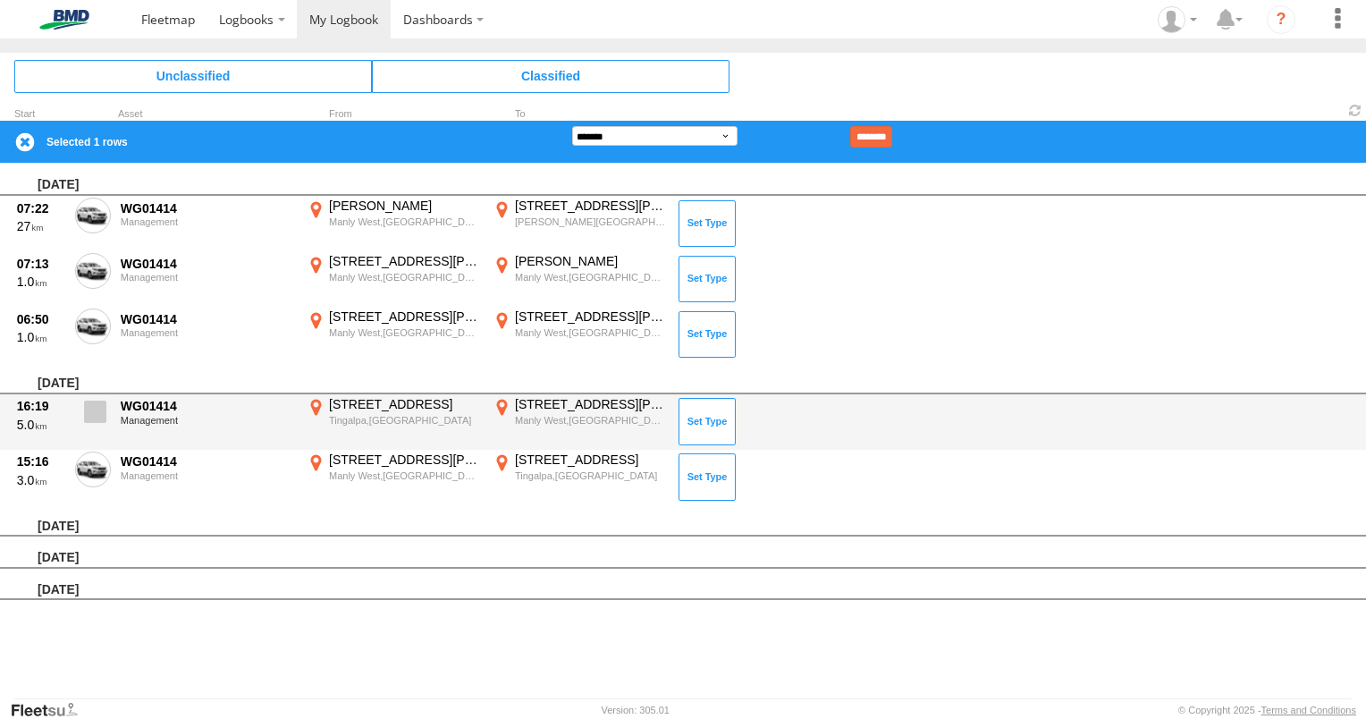
click at [98, 396] on label at bounding box center [93, 416] width 36 height 41
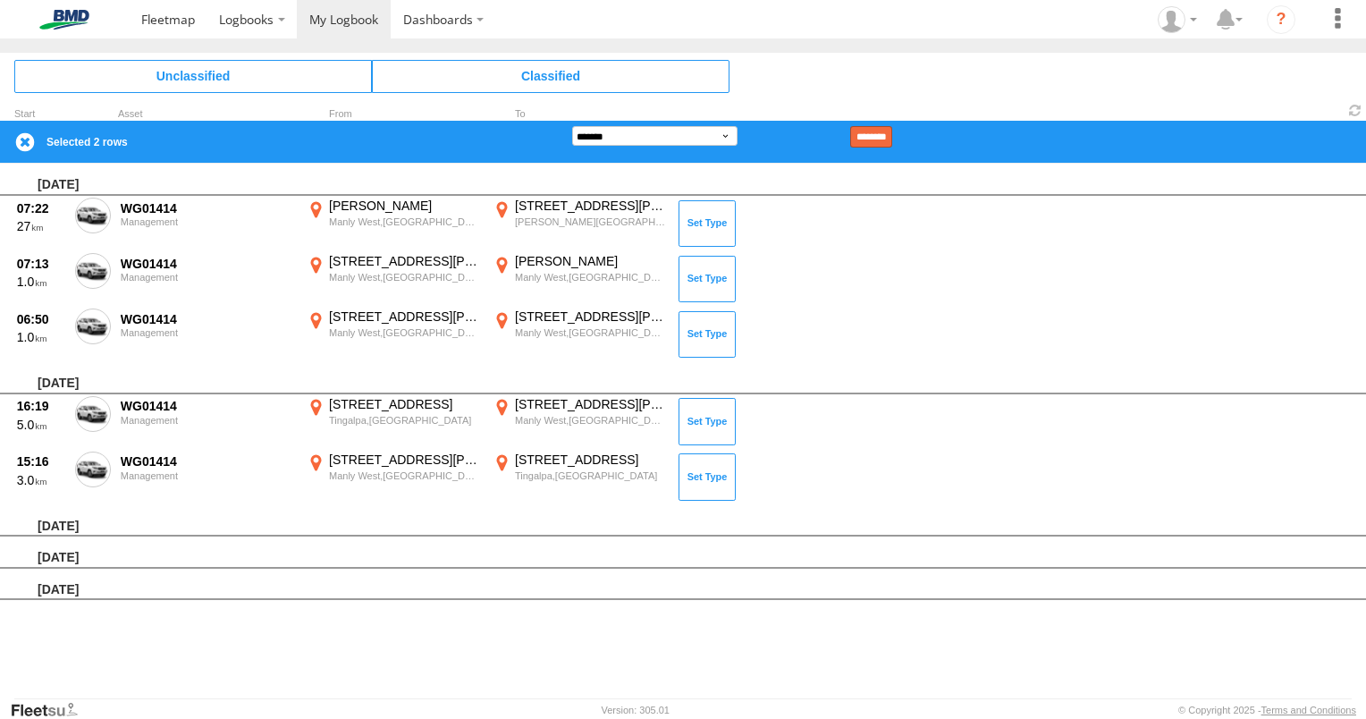
click at [892, 139] on input "********" at bounding box center [871, 136] width 42 height 21
